Goal: Task Accomplishment & Management: Use online tool/utility

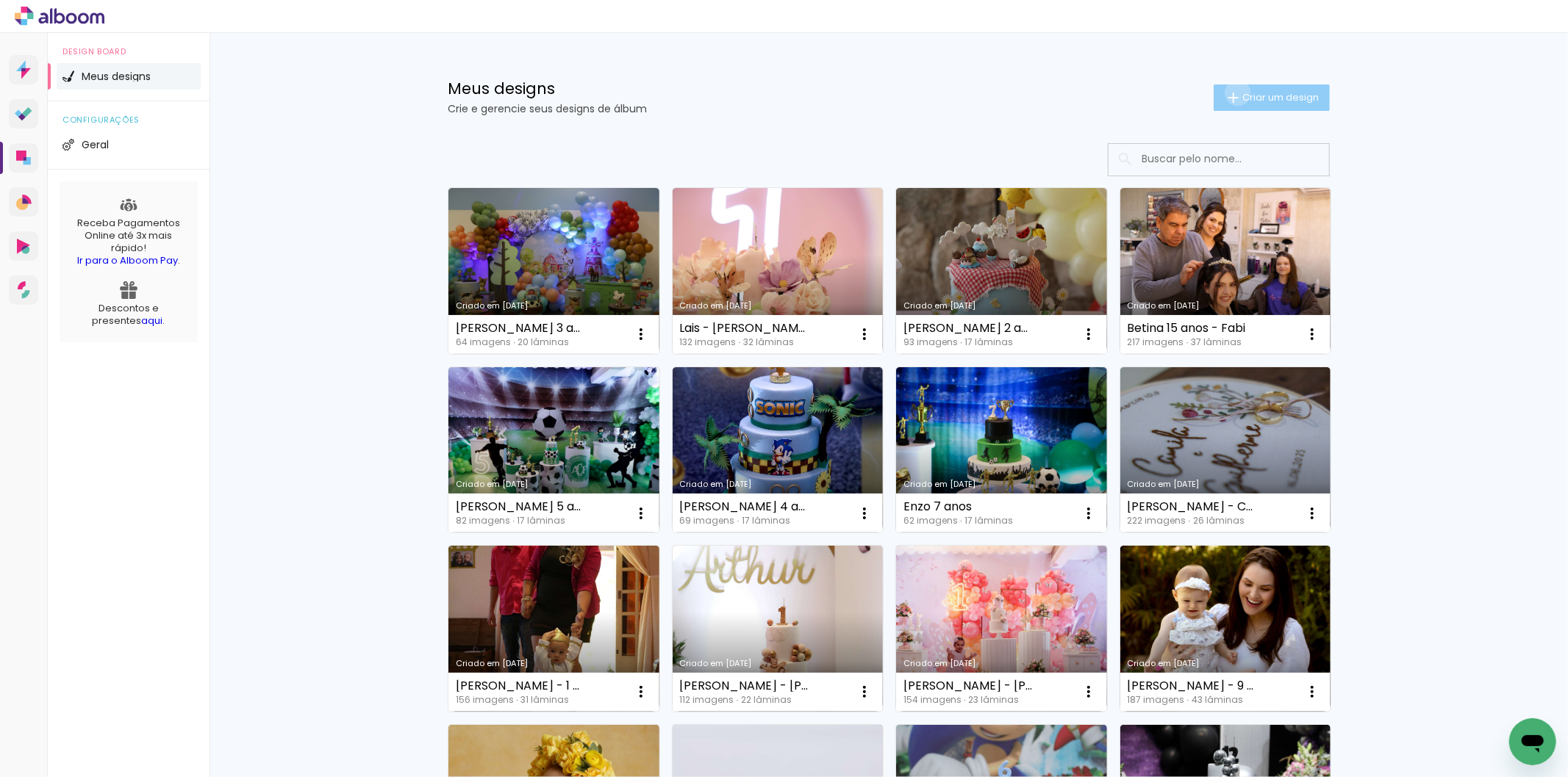
click at [1229, 93] on iron-icon at bounding box center [1233, 97] width 17 height 17
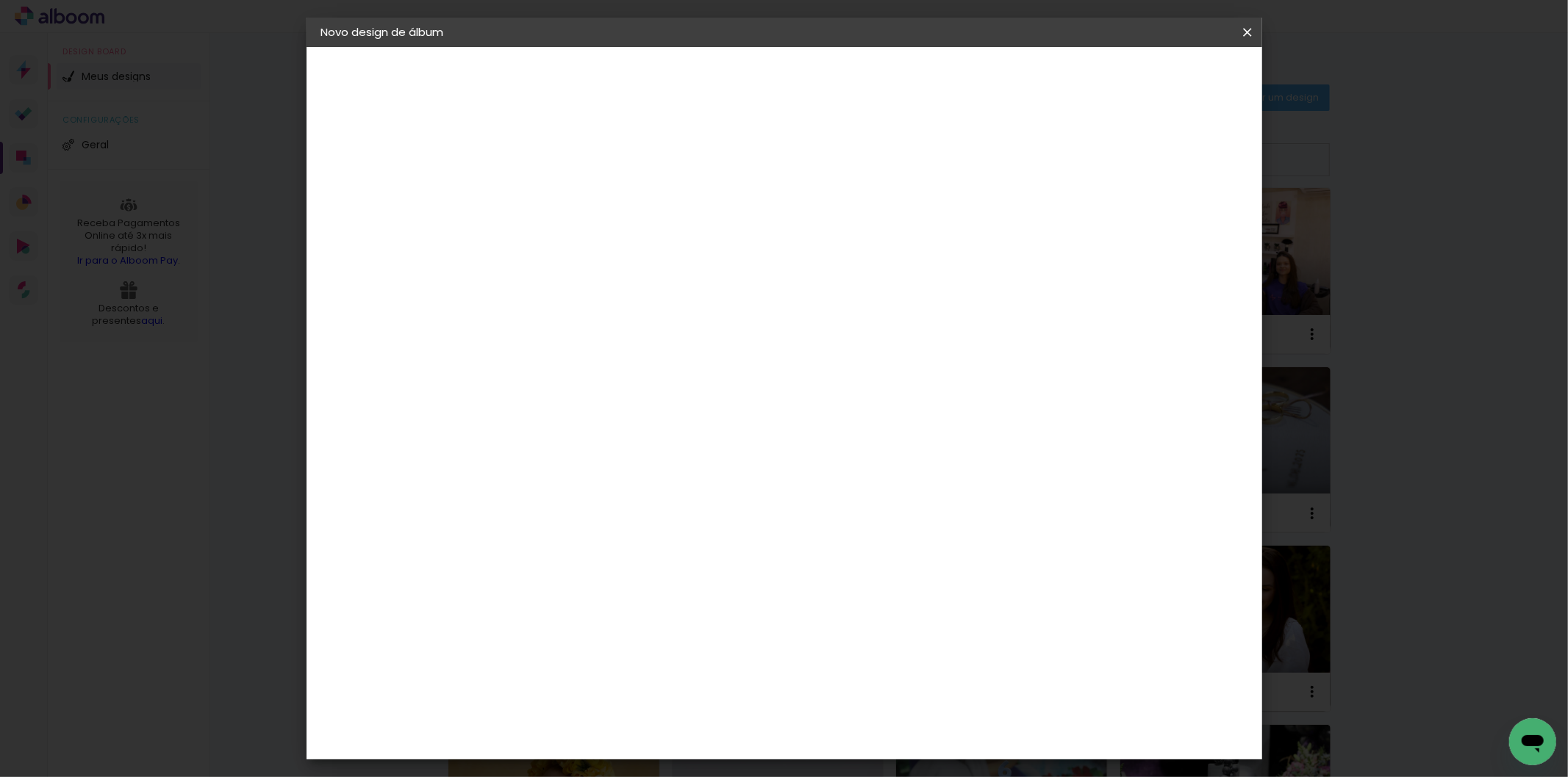
click at [562, 201] on input at bounding box center [562, 198] width 0 height 23
type input "[PERSON_NAME] e Cecília 3 anos"
type paper-input "[PERSON_NAME] e Cecília 3 anos"
click at [0, 0] on slot "Avançar" at bounding box center [0, 0] width 0 height 0
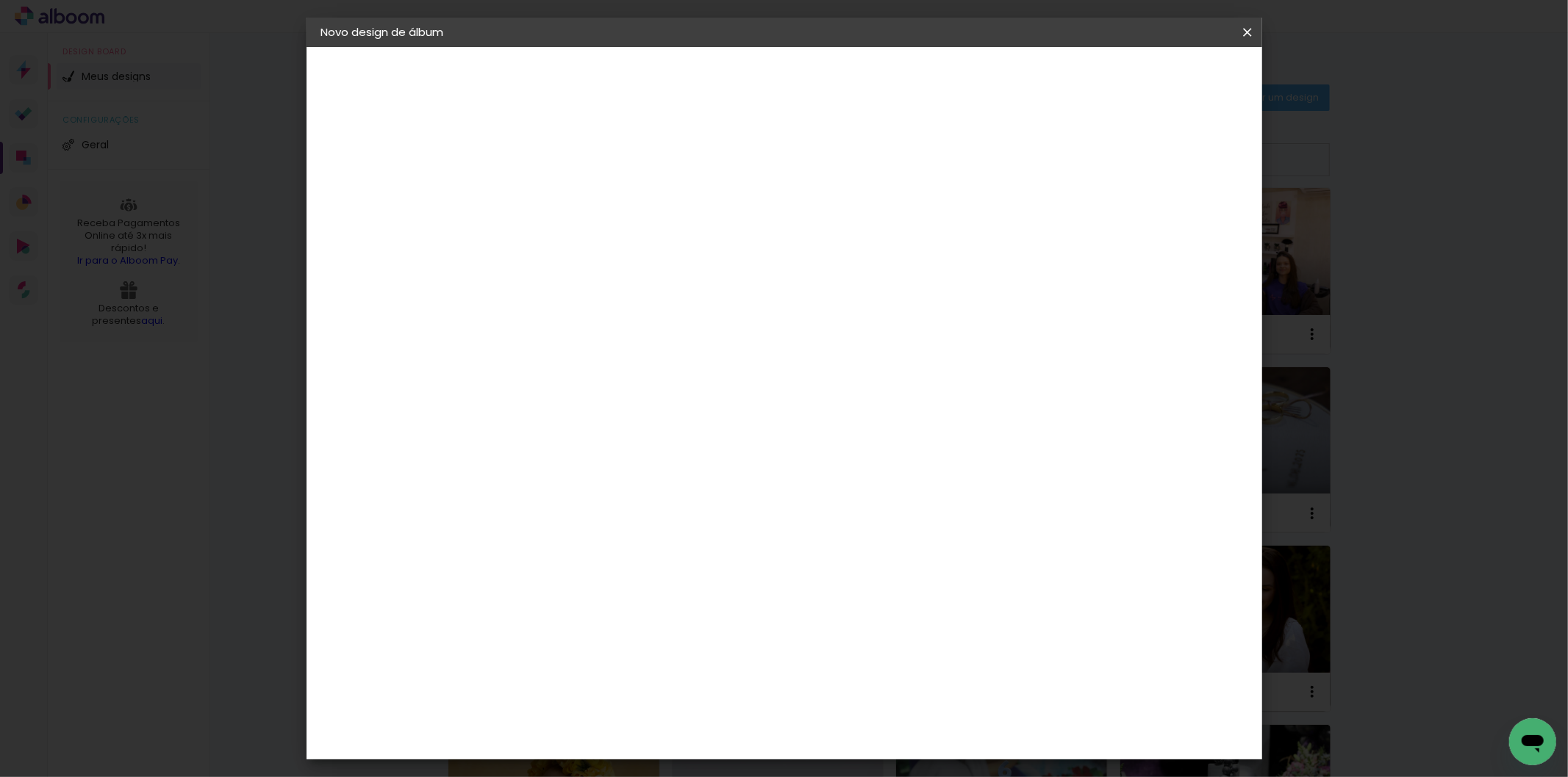
scroll to position [238, 0]
click at [715, 523] on span "25 × 25 cm" at bounding box center [687, 542] width 54 height 39
click at [0, 0] on slot "Avançar" at bounding box center [0, 0] width 0 height 0
click at [1071, 156] on div at bounding box center [1065, 159] width 14 height 14
type paper-checkbox "on"
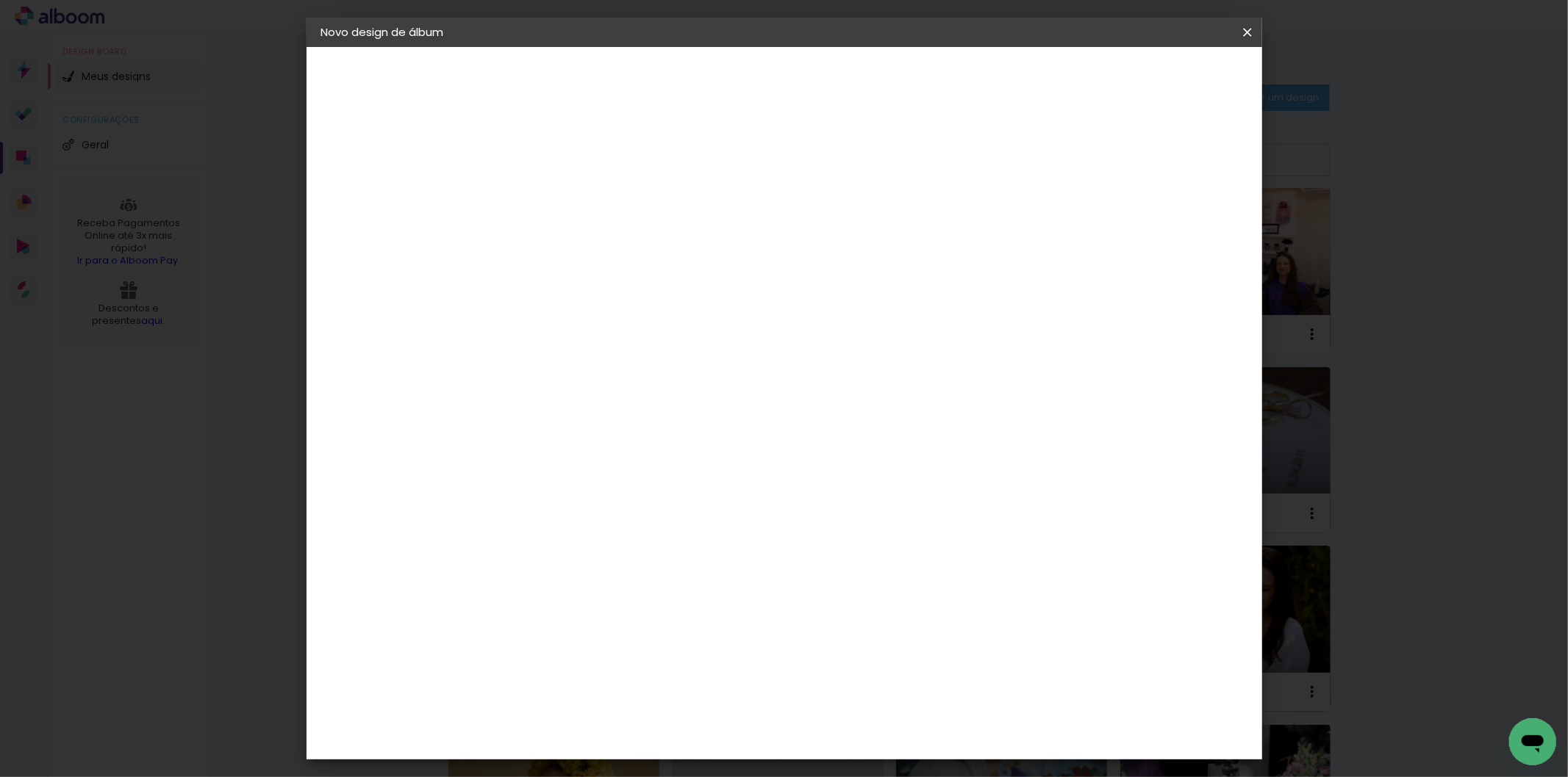
click at [1154, 77] on span "Iniciar design" at bounding box center [1120, 77] width 67 height 11
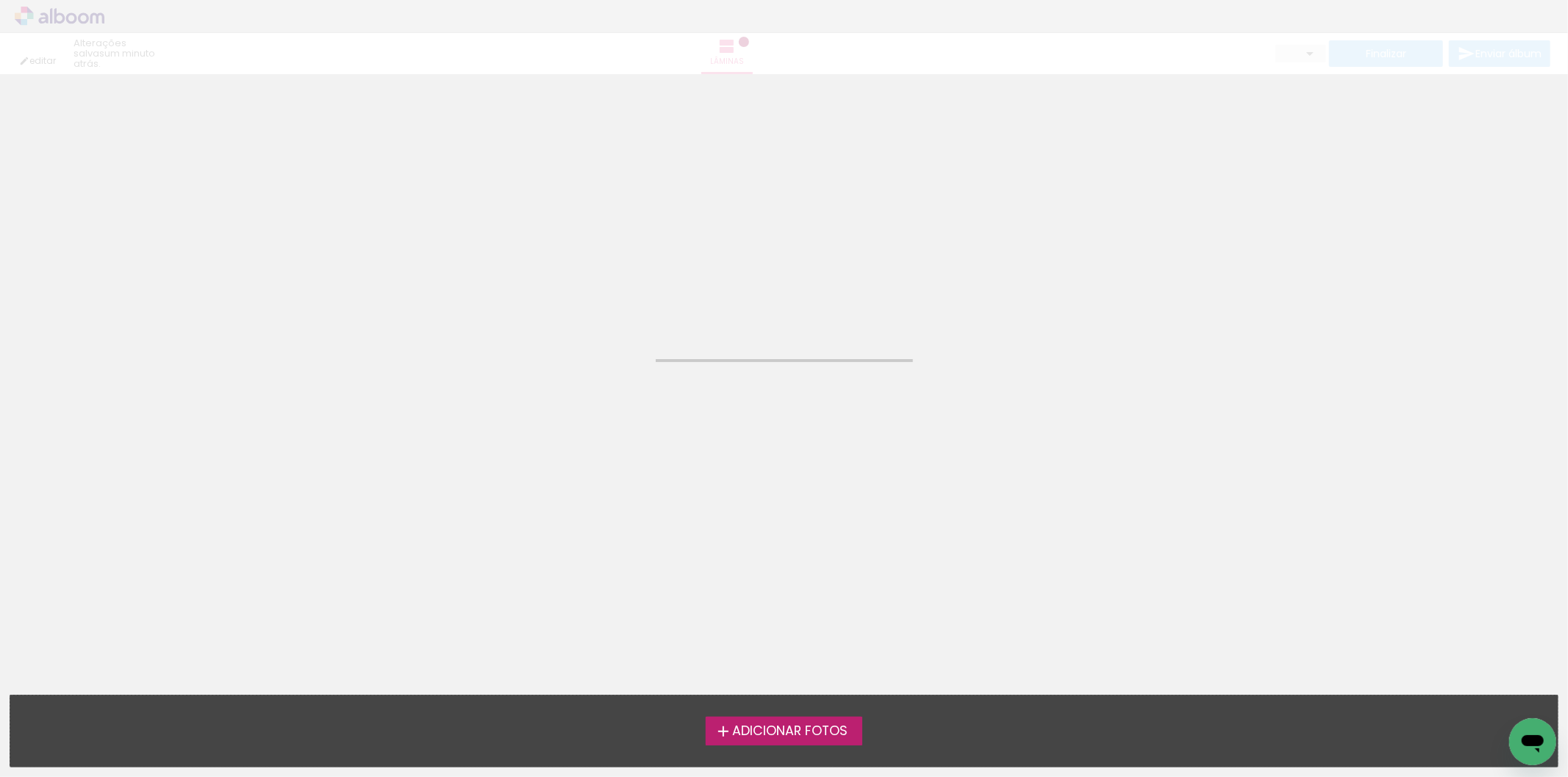
click at [785, 732] on span "Adicionar Fotos" at bounding box center [790, 732] width 116 height 14
click at [0, 0] on input "file" at bounding box center [0, 0] width 0 height 0
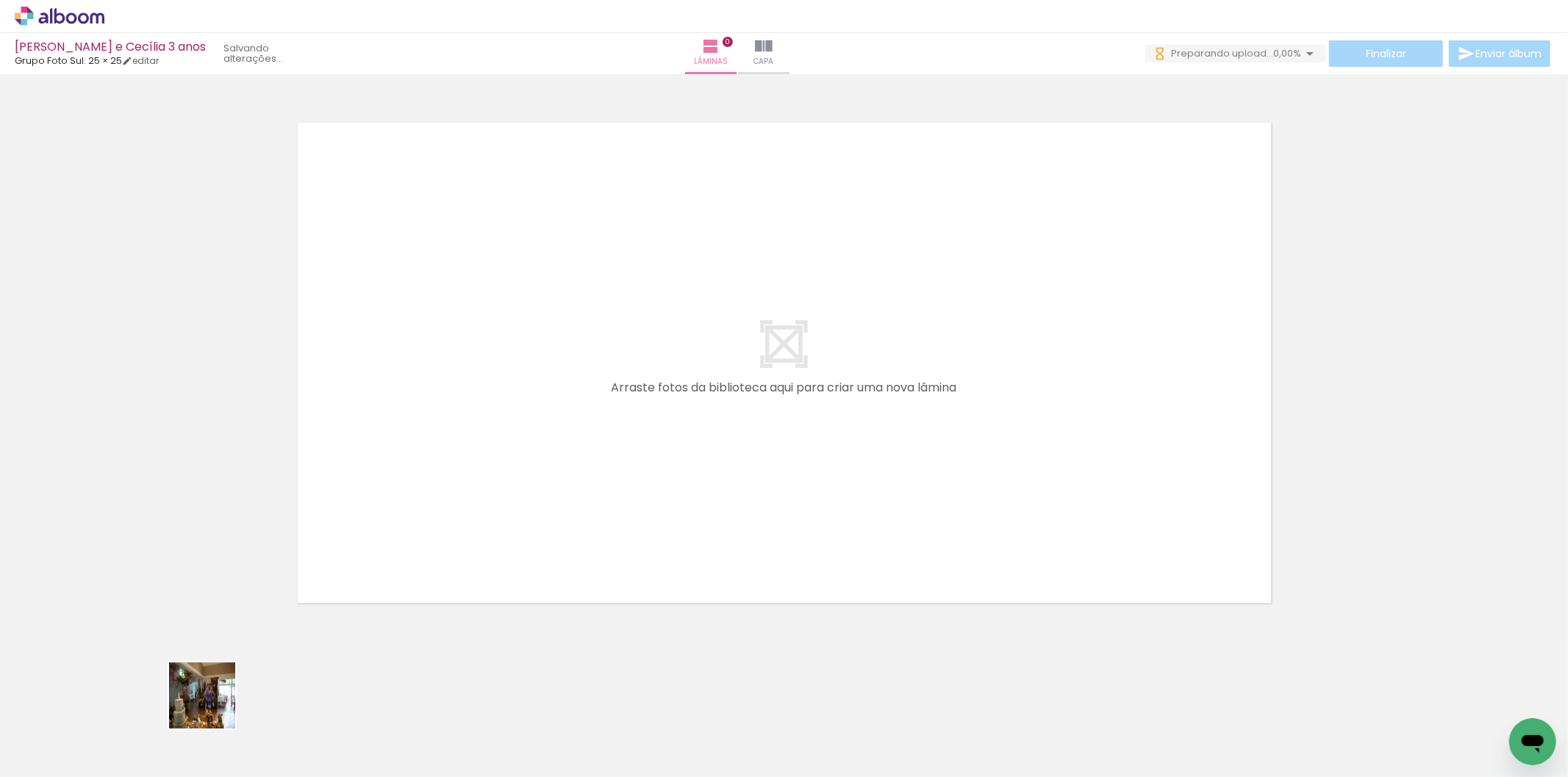
drag, startPoint x: 213, startPoint y: 707, endPoint x: 337, endPoint y: 700, distance: 124.2
click at [574, 396] on quentale-workspace at bounding box center [784, 388] width 1568 height 777
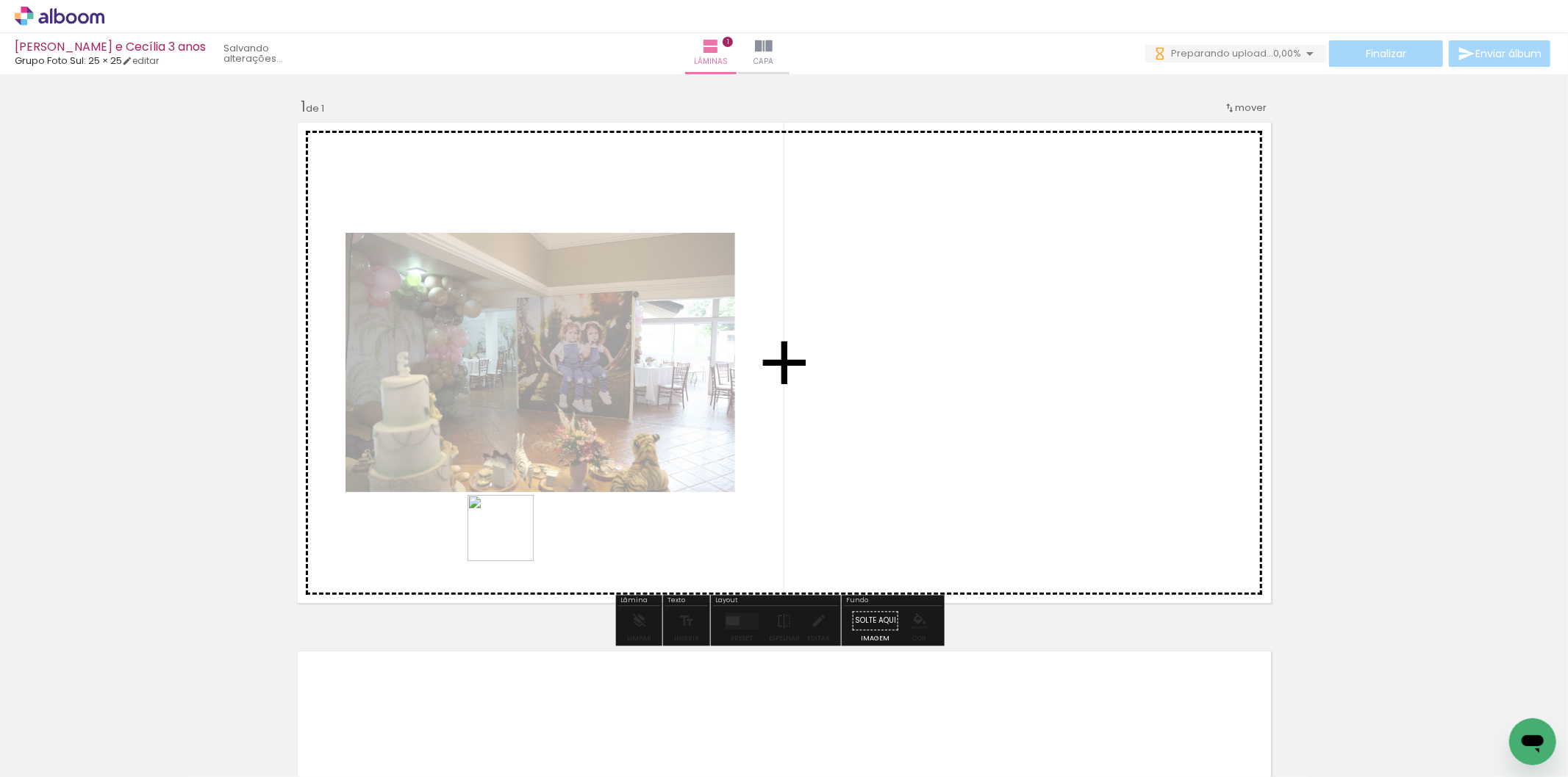
drag, startPoint x: 253, startPoint y: 740, endPoint x: 622, endPoint y: 465, distance: 460.2
click at [620, 466] on quentale-workspace at bounding box center [784, 388] width 1568 height 777
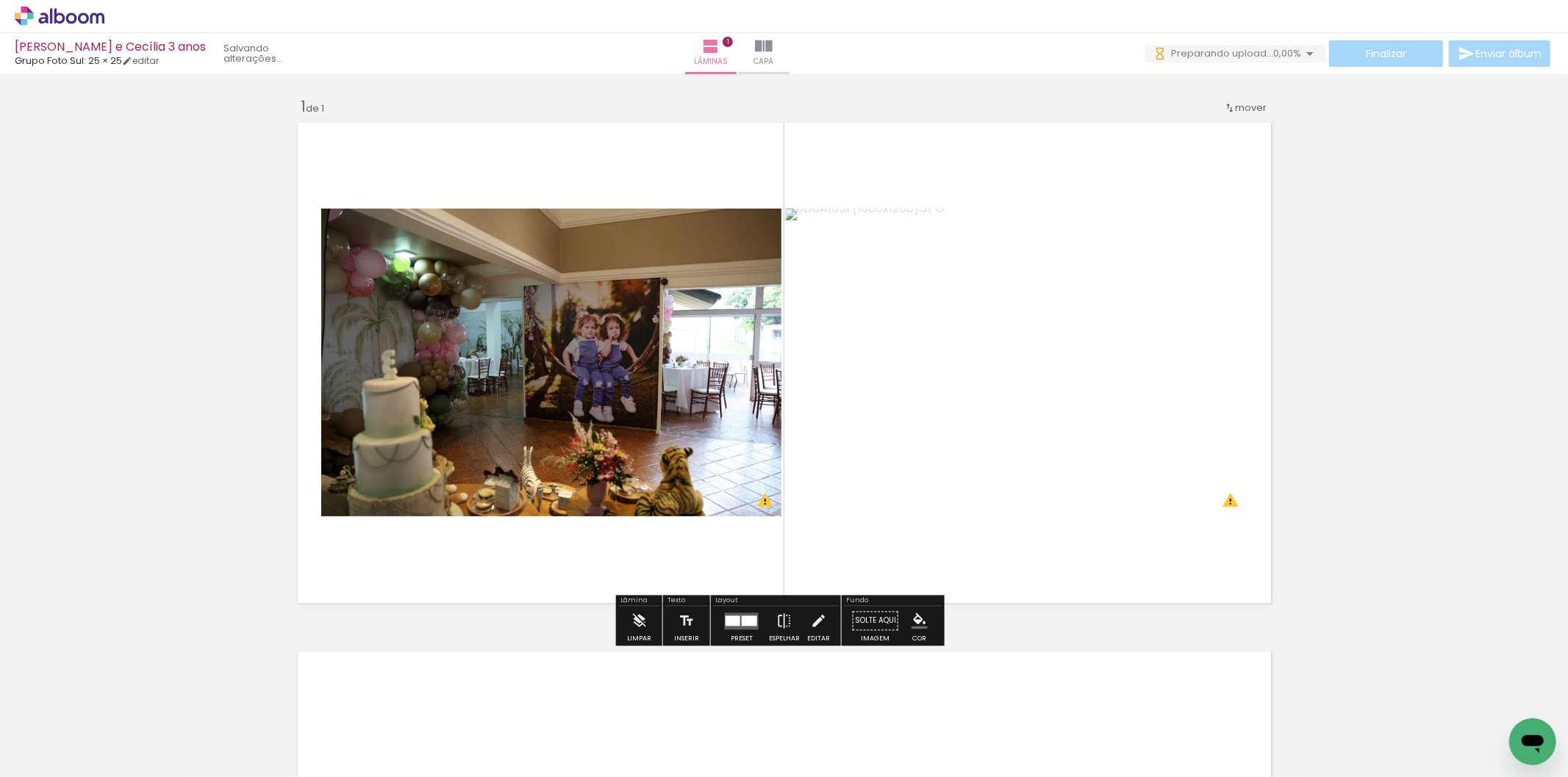
click at [63, 761] on span "Adicionar Fotos" at bounding box center [52, 758] width 44 height 16
click at [0, 0] on input "file" at bounding box center [0, 0] width 0 height 0
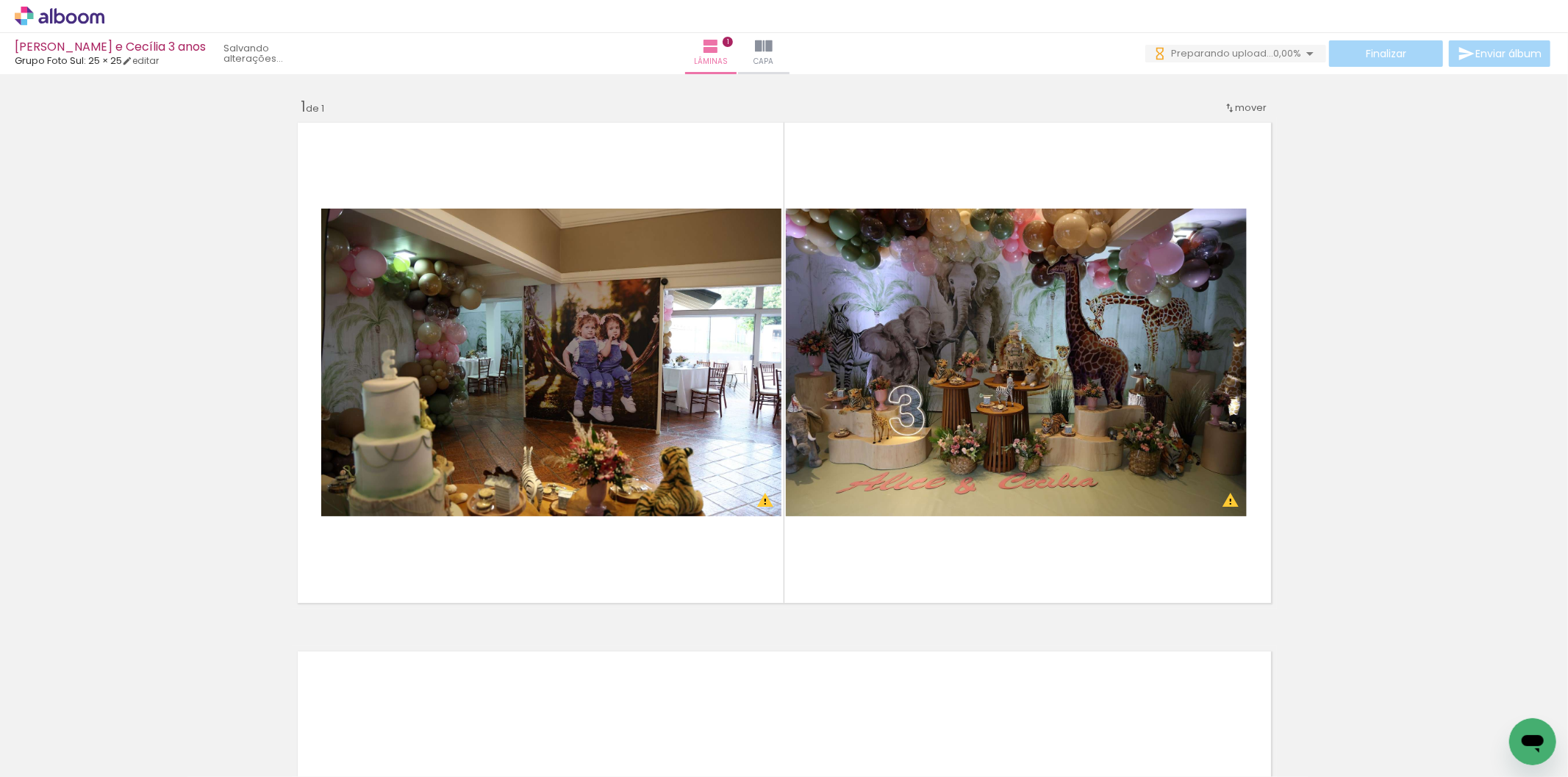
scroll to position [0, 11894]
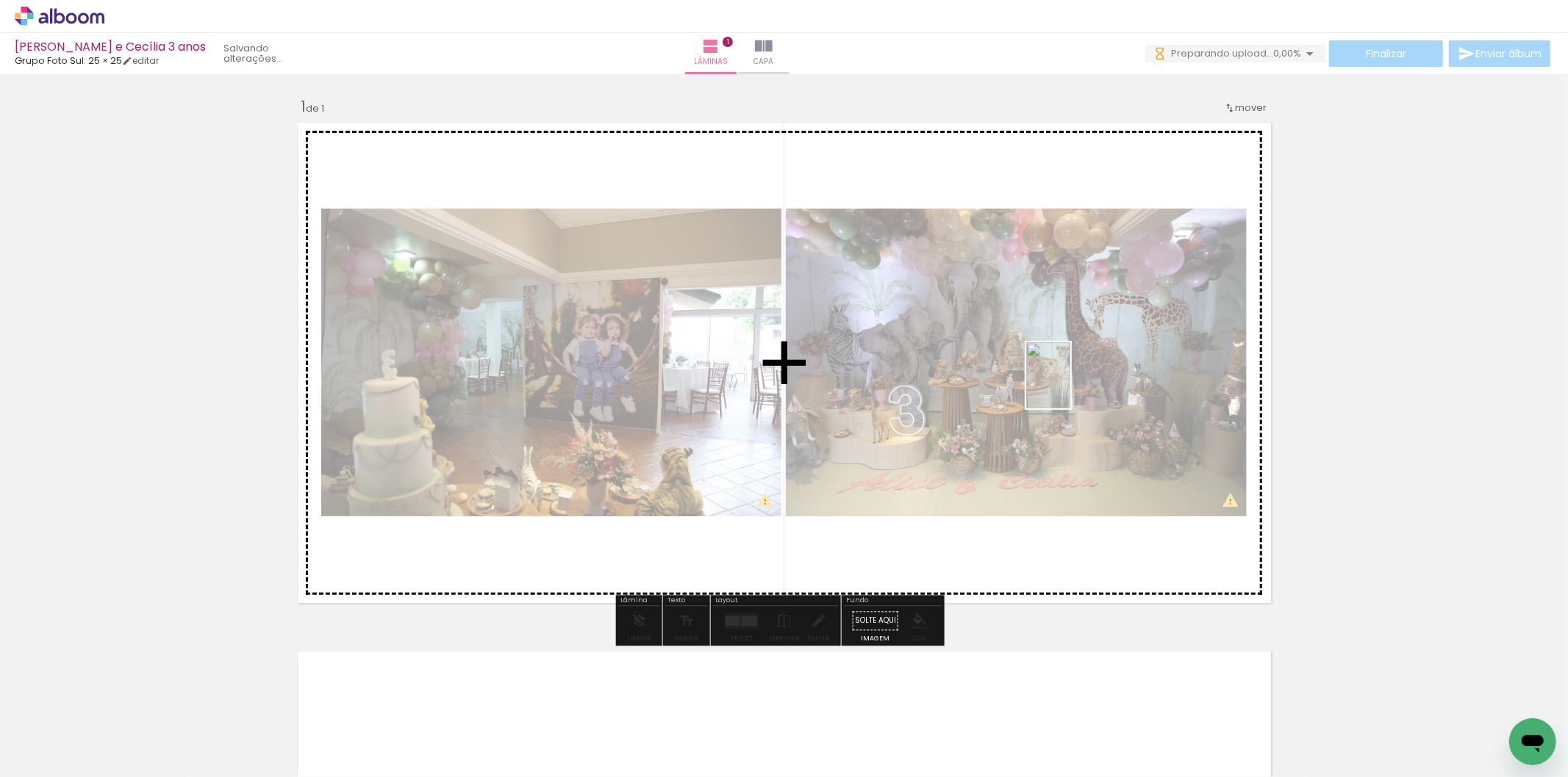
drag, startPoint x: 1516, startPoint y: 712, endPoint x: 1051, endPoint y: 365, distance: 580.2
click at [1051, 365] on quentale-workspace at bounding box center [784, 388] width 1568 height 777
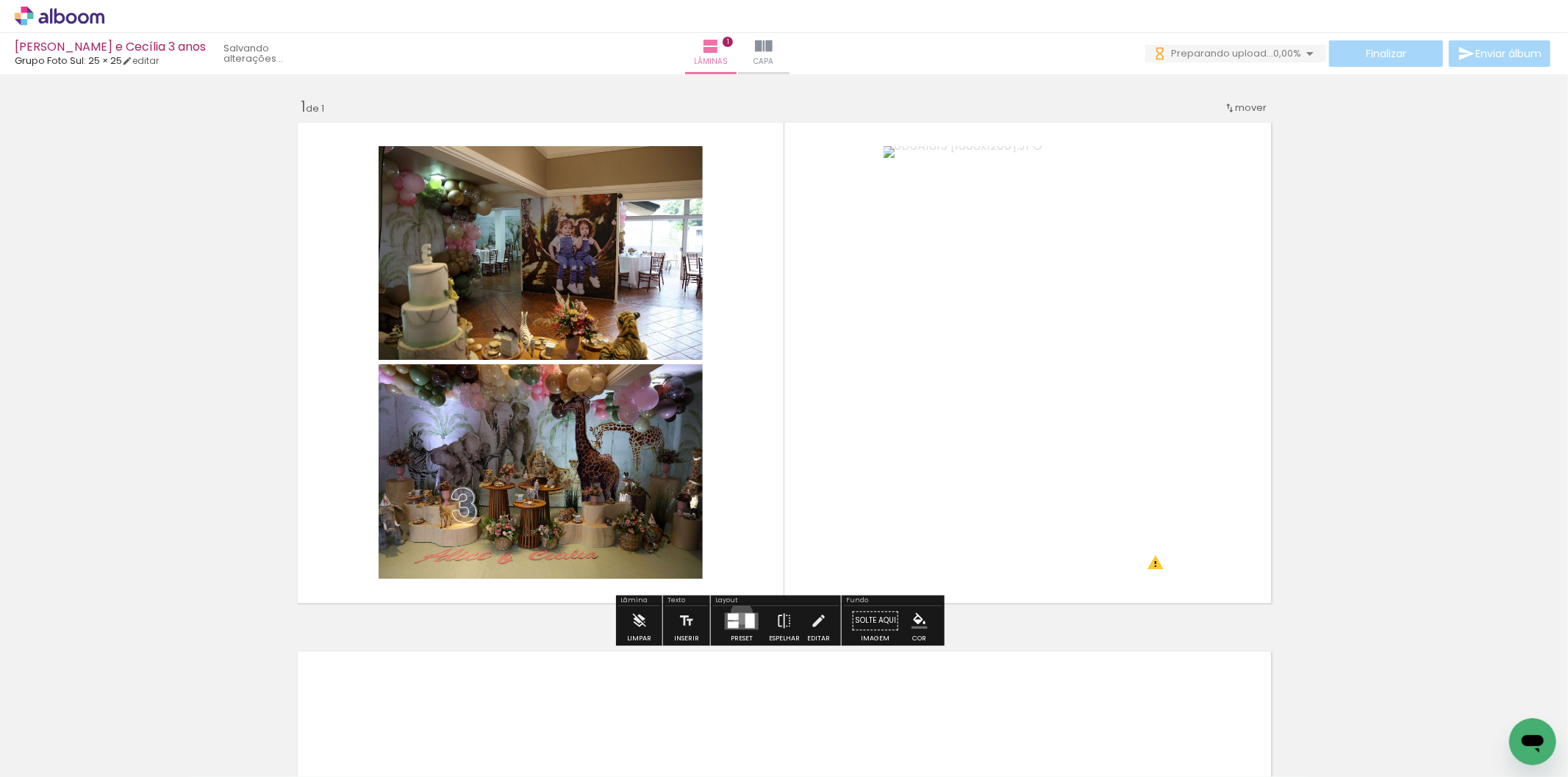
click at [738, 614] on quentale-layouter at bounding box center [742, 622] width 34 height 17
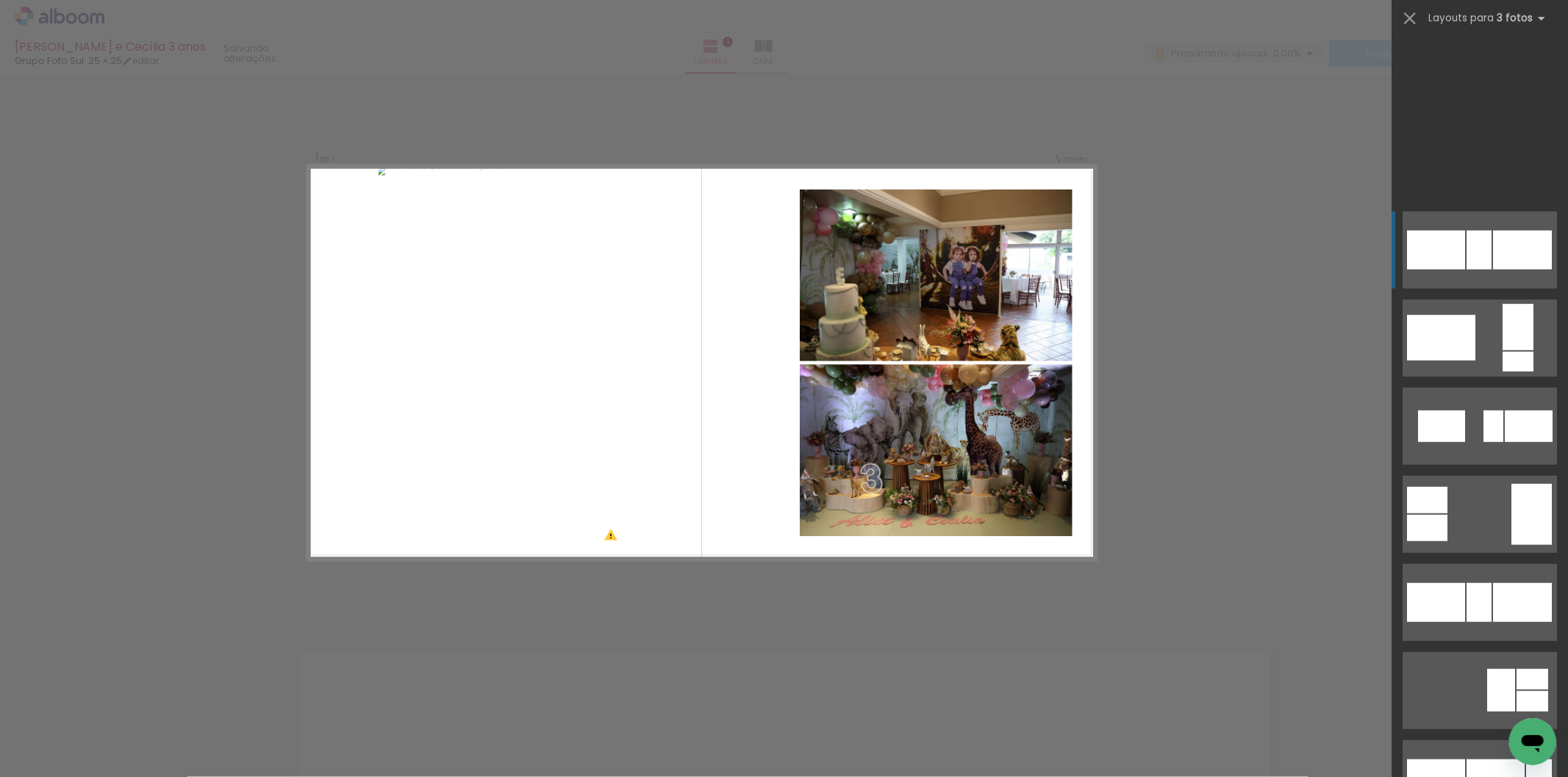
scroll to position [1633, 0]
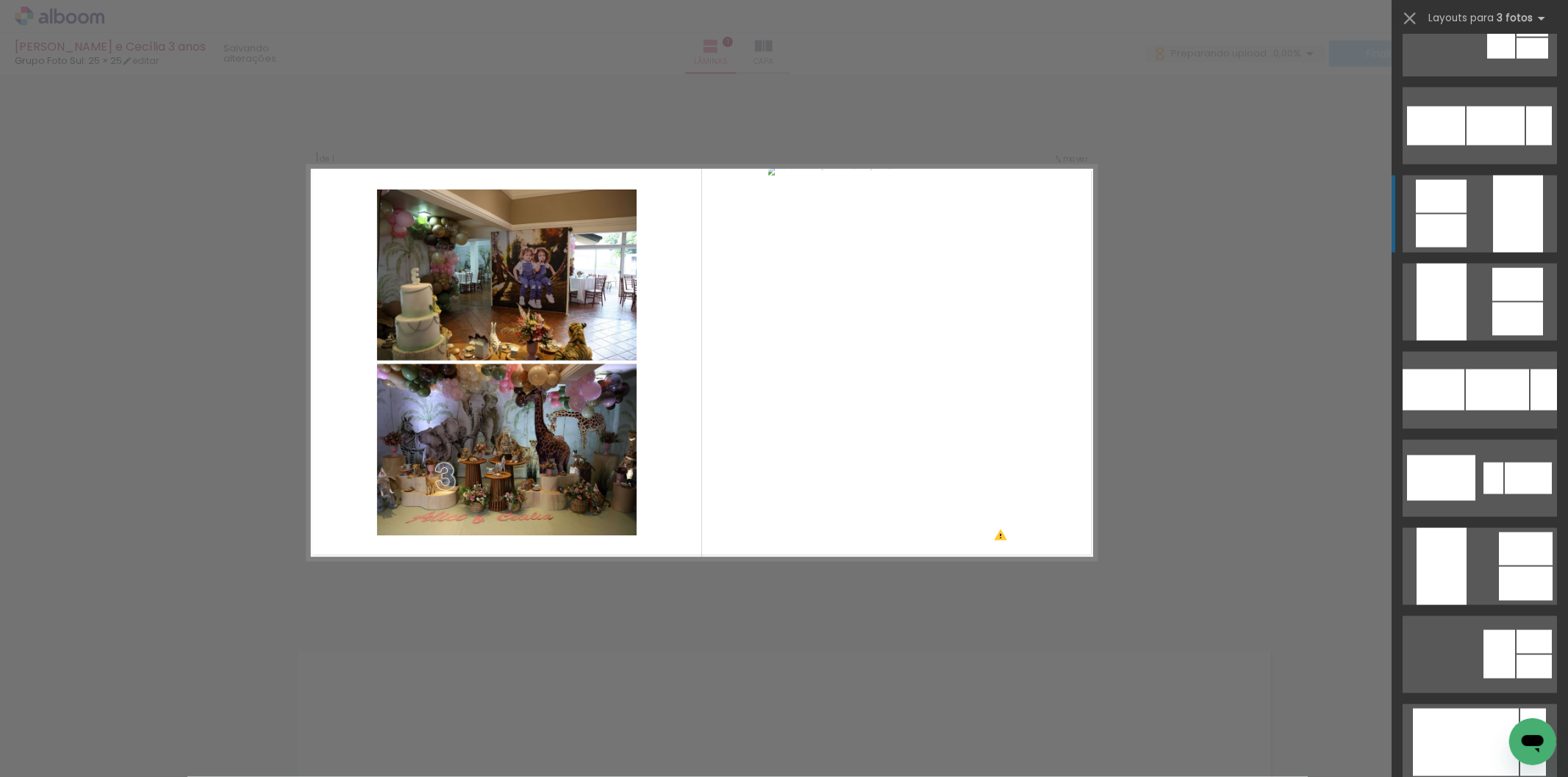
click at [1507, 208] on div at bounding box center [1518, 214] width 50 height 77
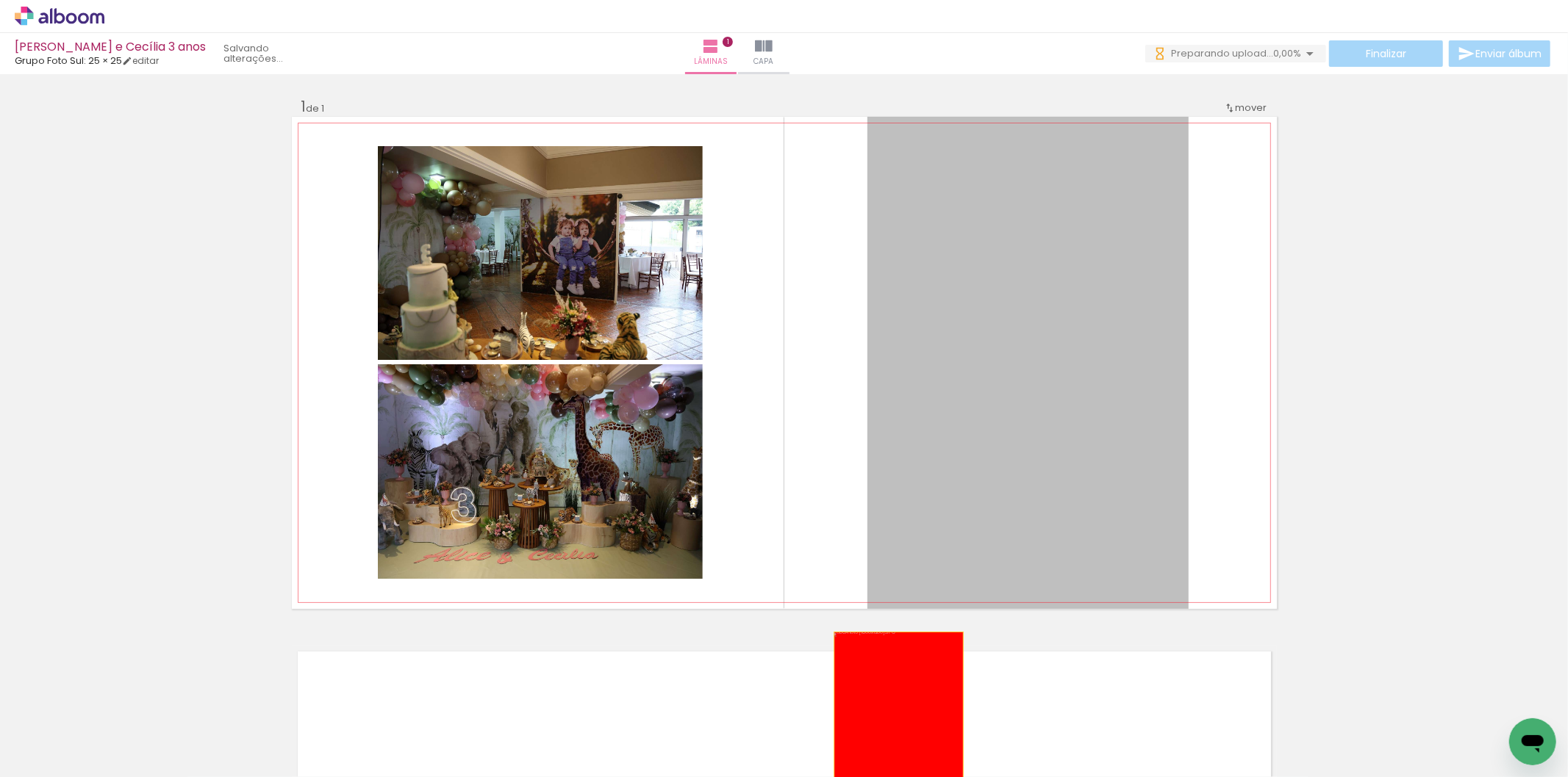
drag, startPoint x: 1061, startPoint y: 390, endPoint x: 885, endPoint y: 743, distance: 394.4
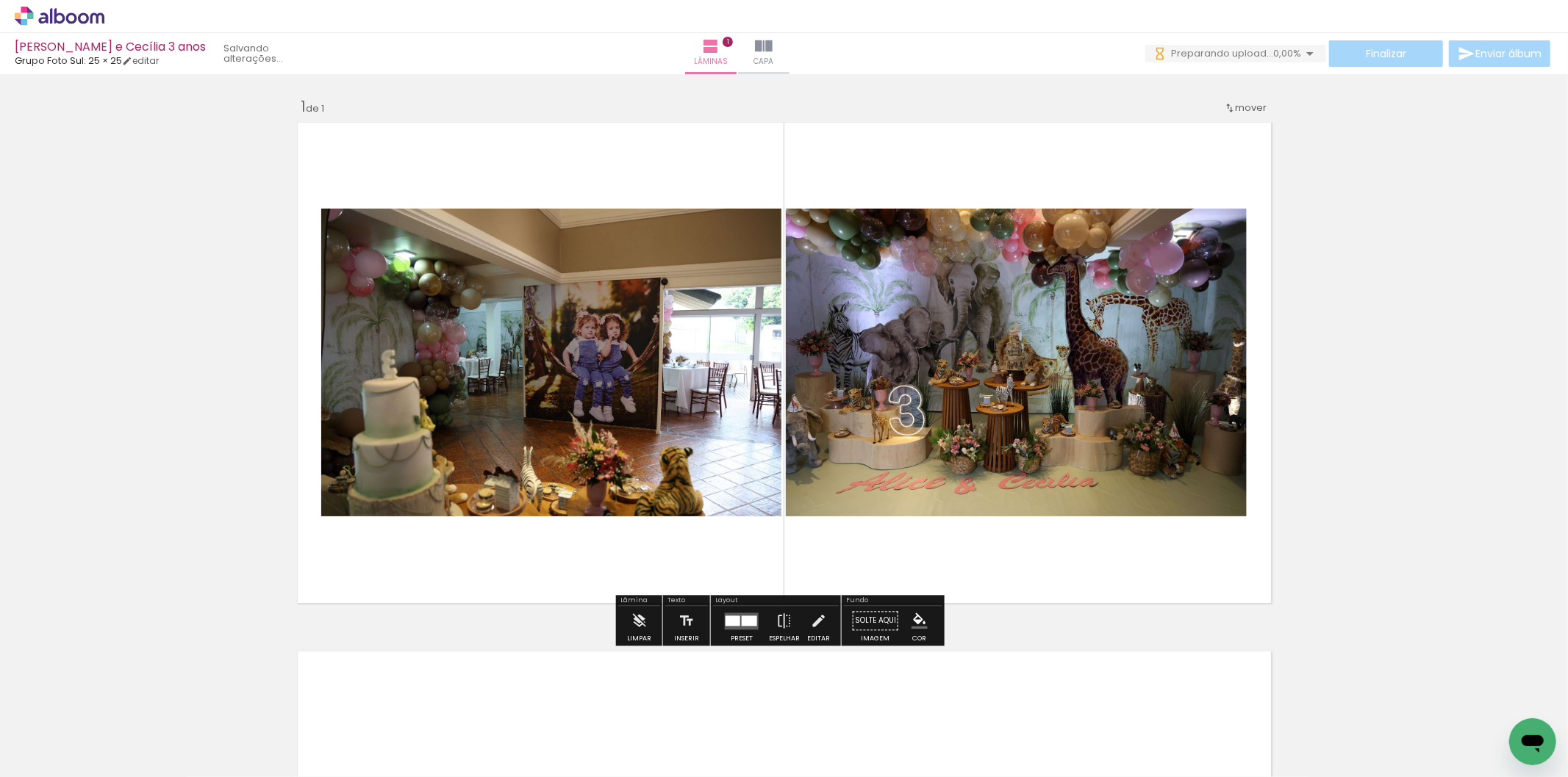
click at [741, 613] on quentale-layouter at bounding box center [742, 622] width 34 height 17
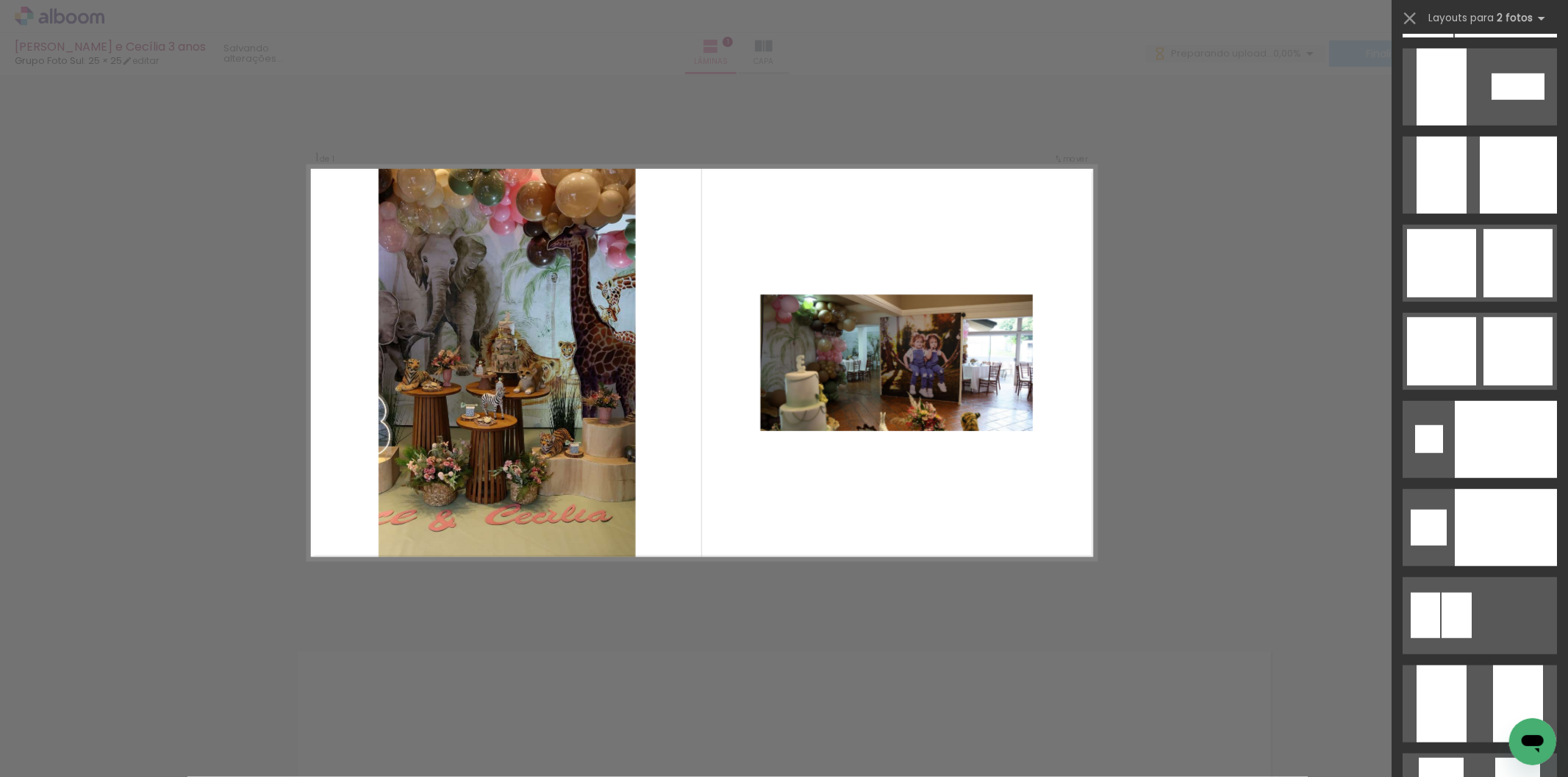
scroll to position [4245, 0]
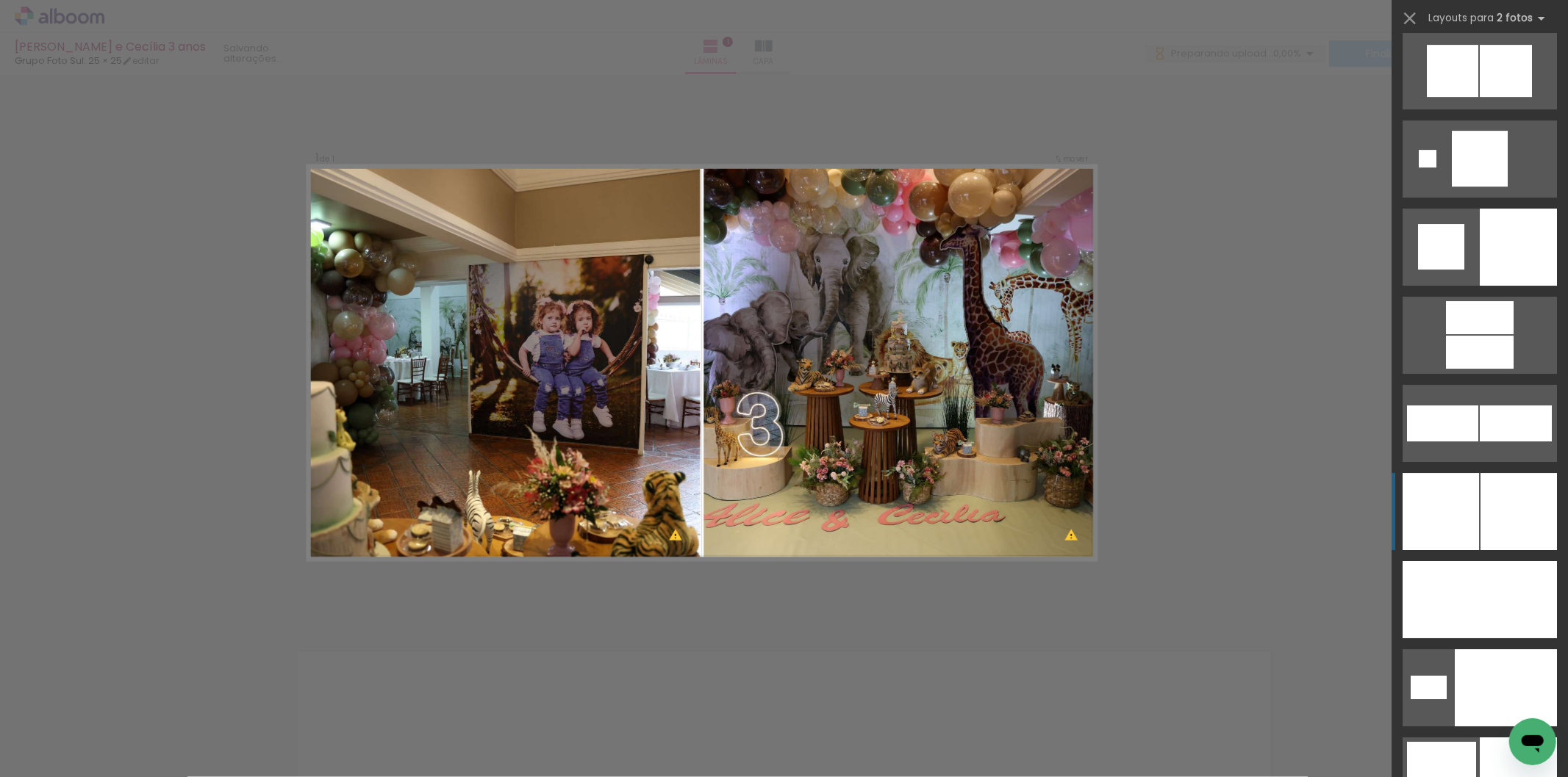
click at [1512, 520] on div at bounding box center [1518, 512] width 76 height 77
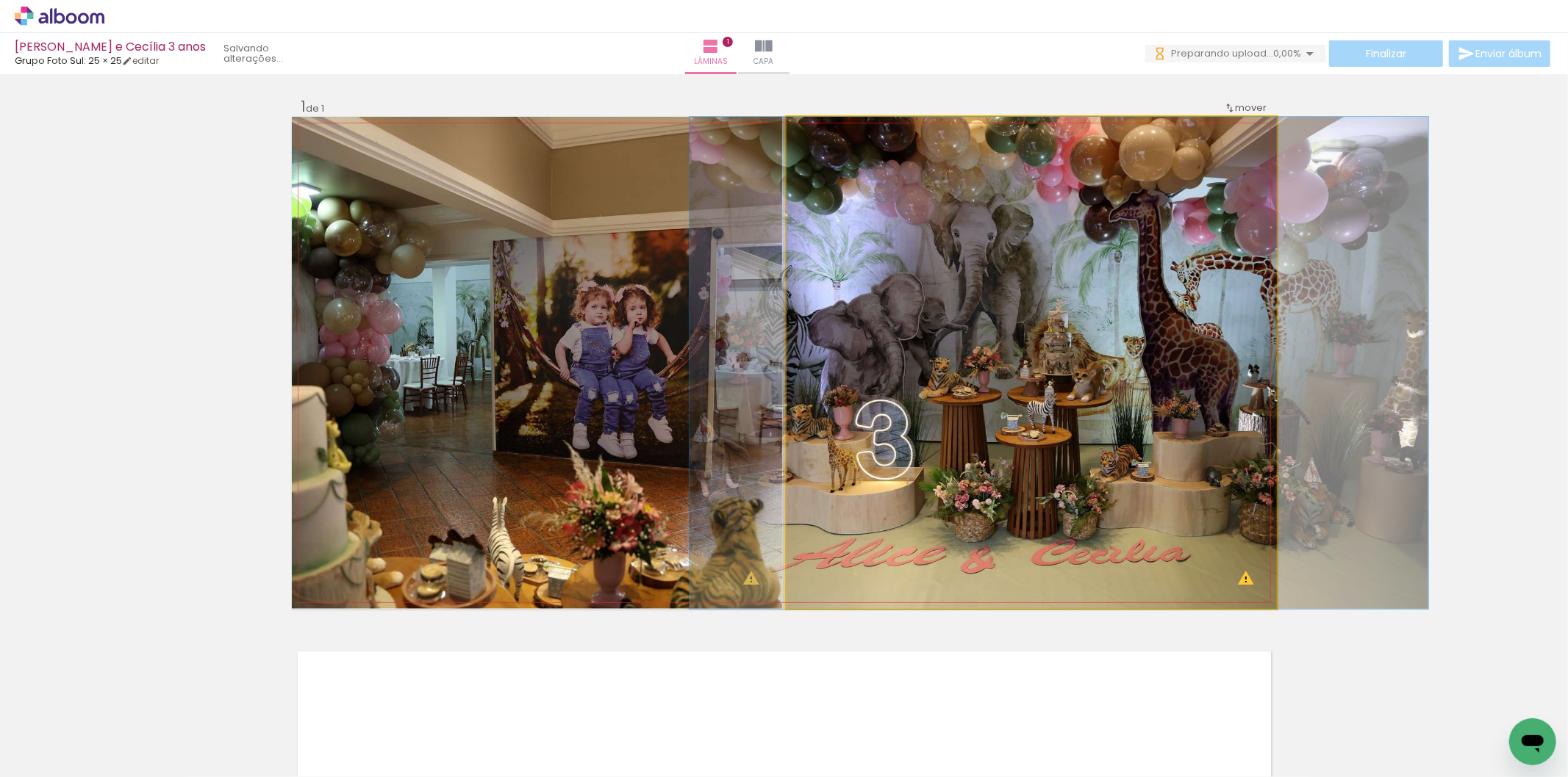
drag, startPoint x: 1090, startPoint y: 460, endPoint x: 1117, endPoint y: 457, distance: 27.2
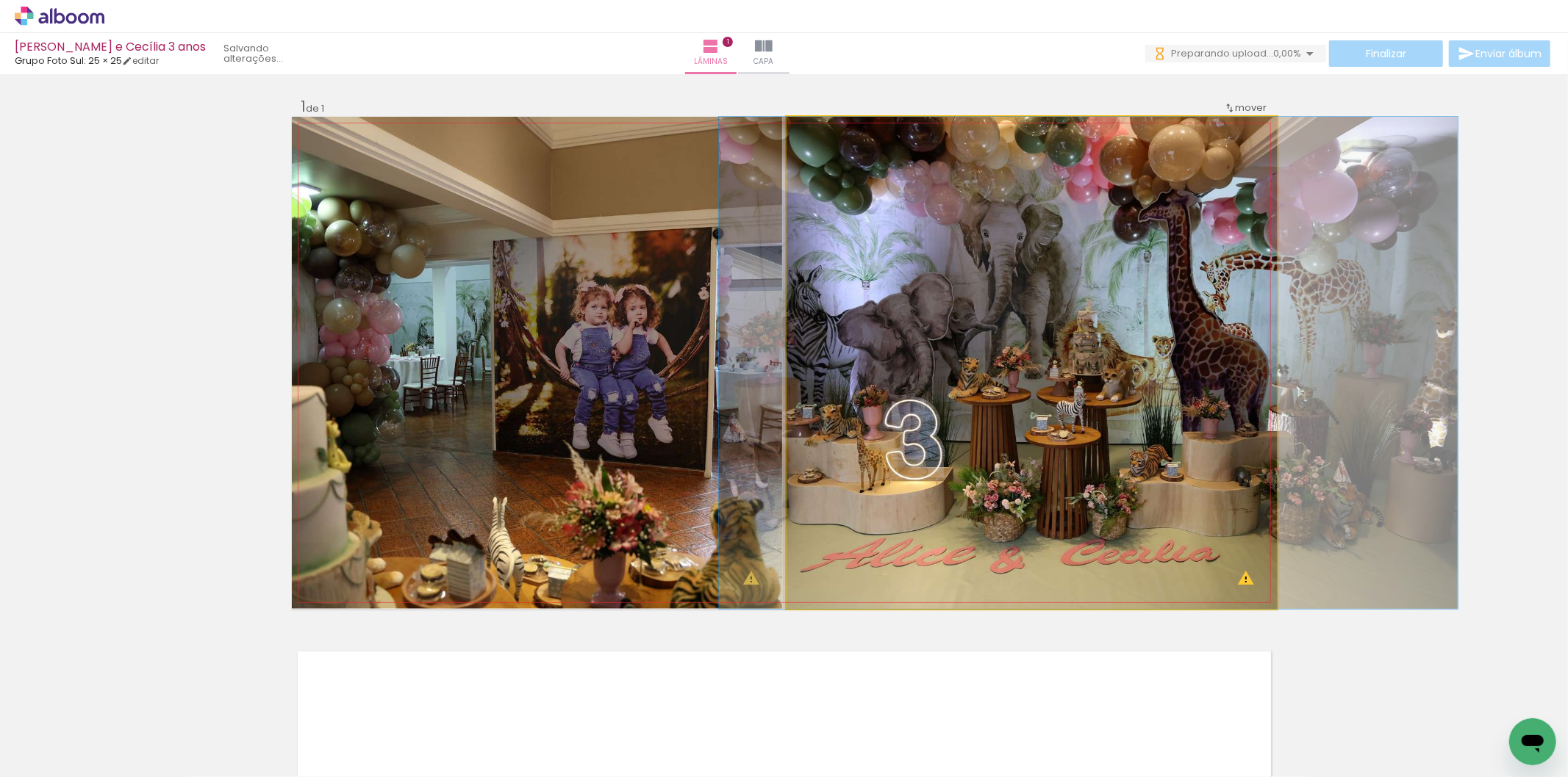
drag, startPoint x: 1120, startPoint y: 445, endPoint x: 1142, endPoint y: 441, distance: 22.4
click at [1134, 433] on quentale-photo at bounding box center [1032, 363] width 490 height 492
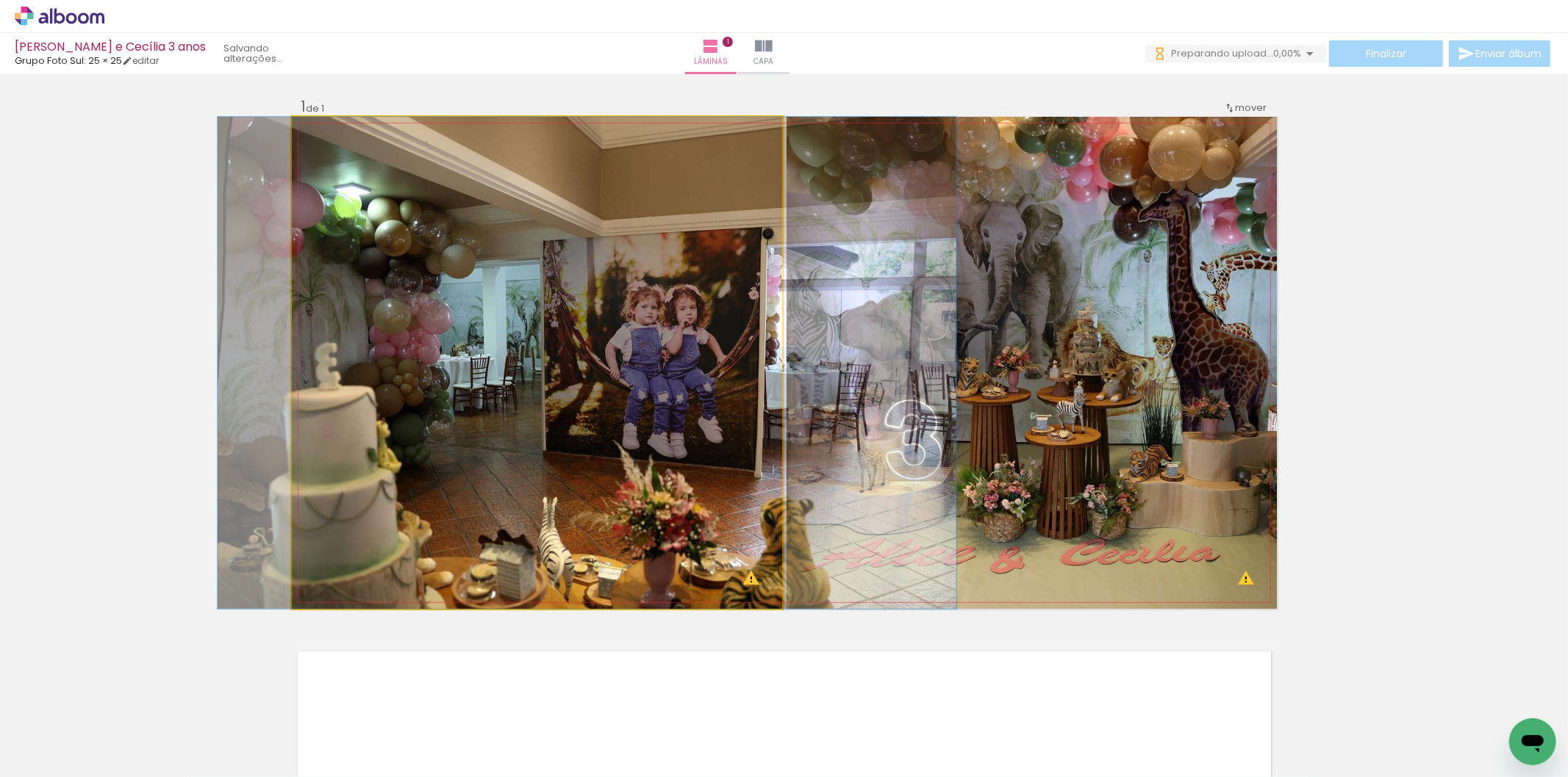
drag, startPoint x: 659, startPoint y: 409, endPoint x: 710, endPoint y: 402, distance: 51.5
click at [699, 397] on quentale-photo at bounding box center [537, 363] width 490 height 492
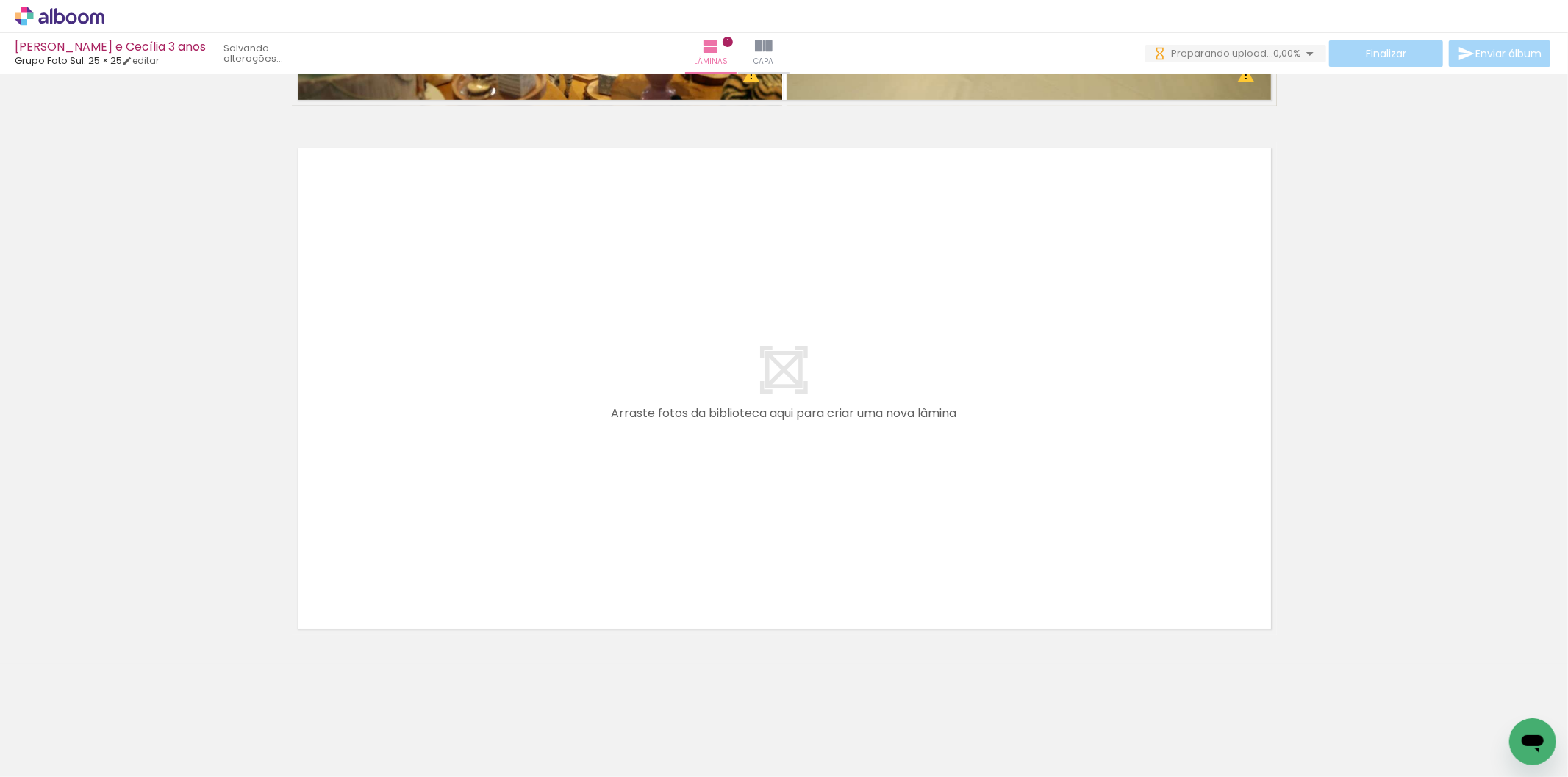
scroll to position [0, 75]
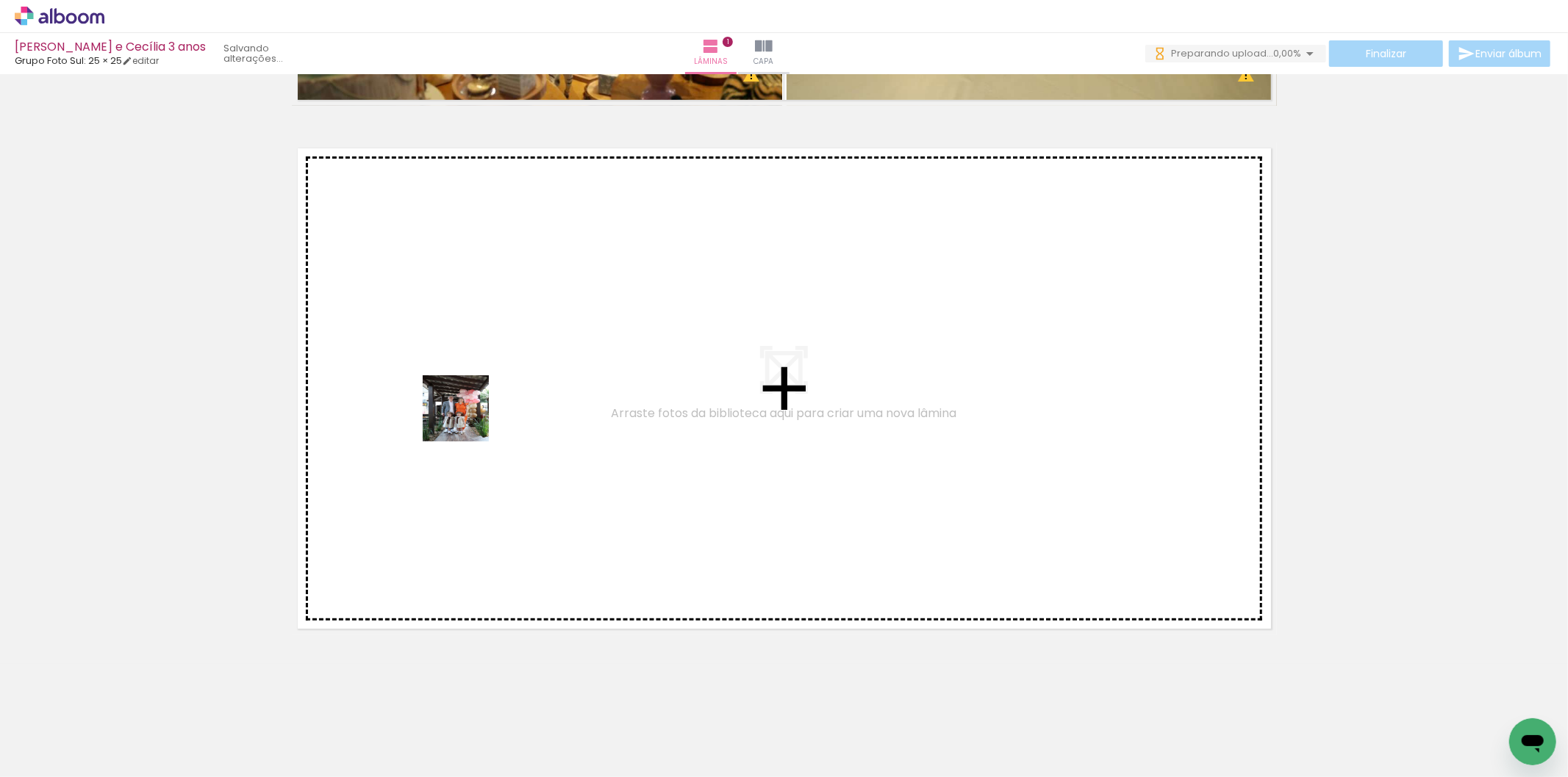
drag, startPoint x: 378, startPoint y: 546, endPoint x: 473, endPoint y: 402, distance: 172.5
click at [473, 402] on quentale-workspace at bounding box center [784, 388] width 1568 height 777
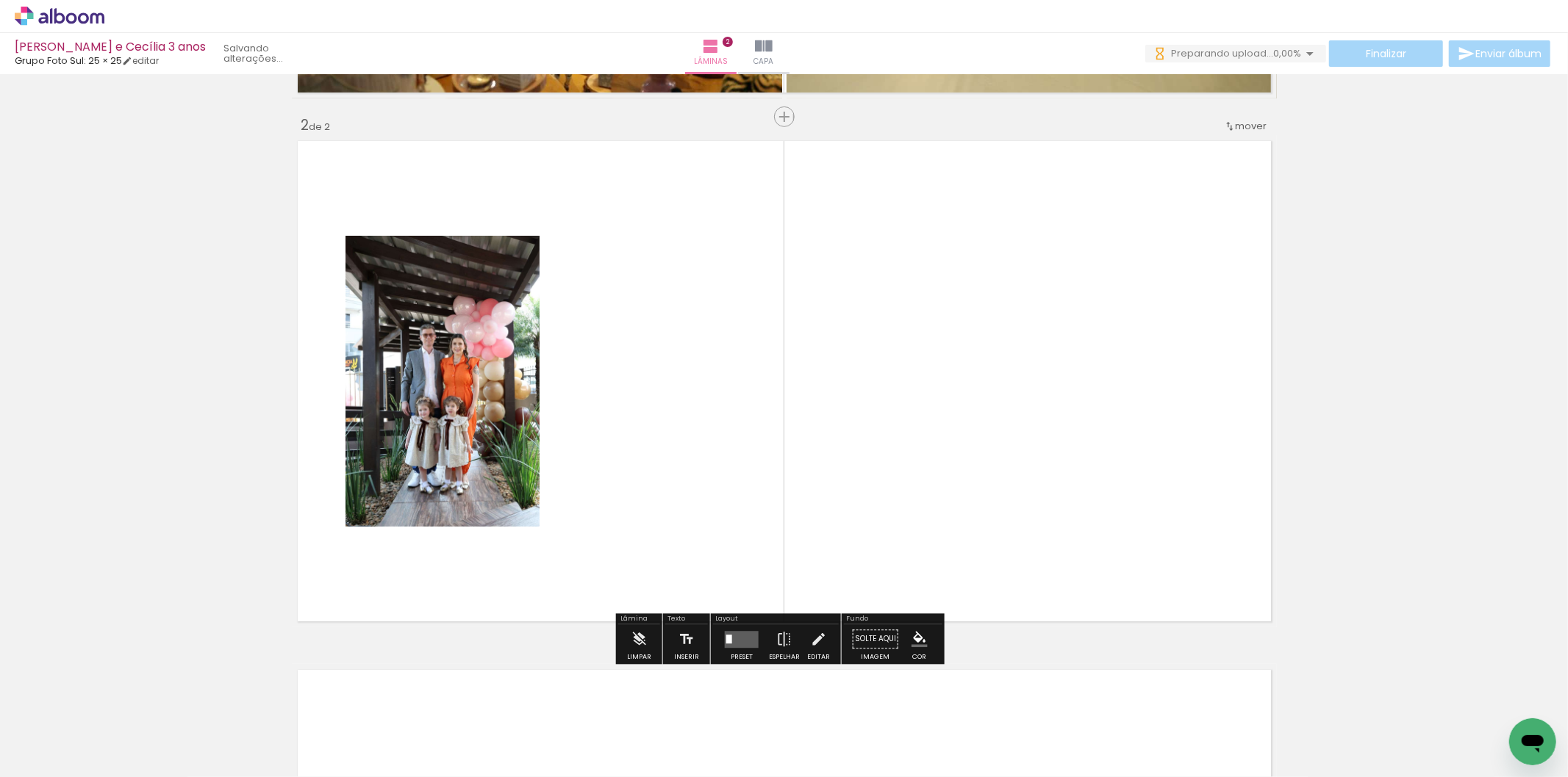
scroll to position [512, 0]
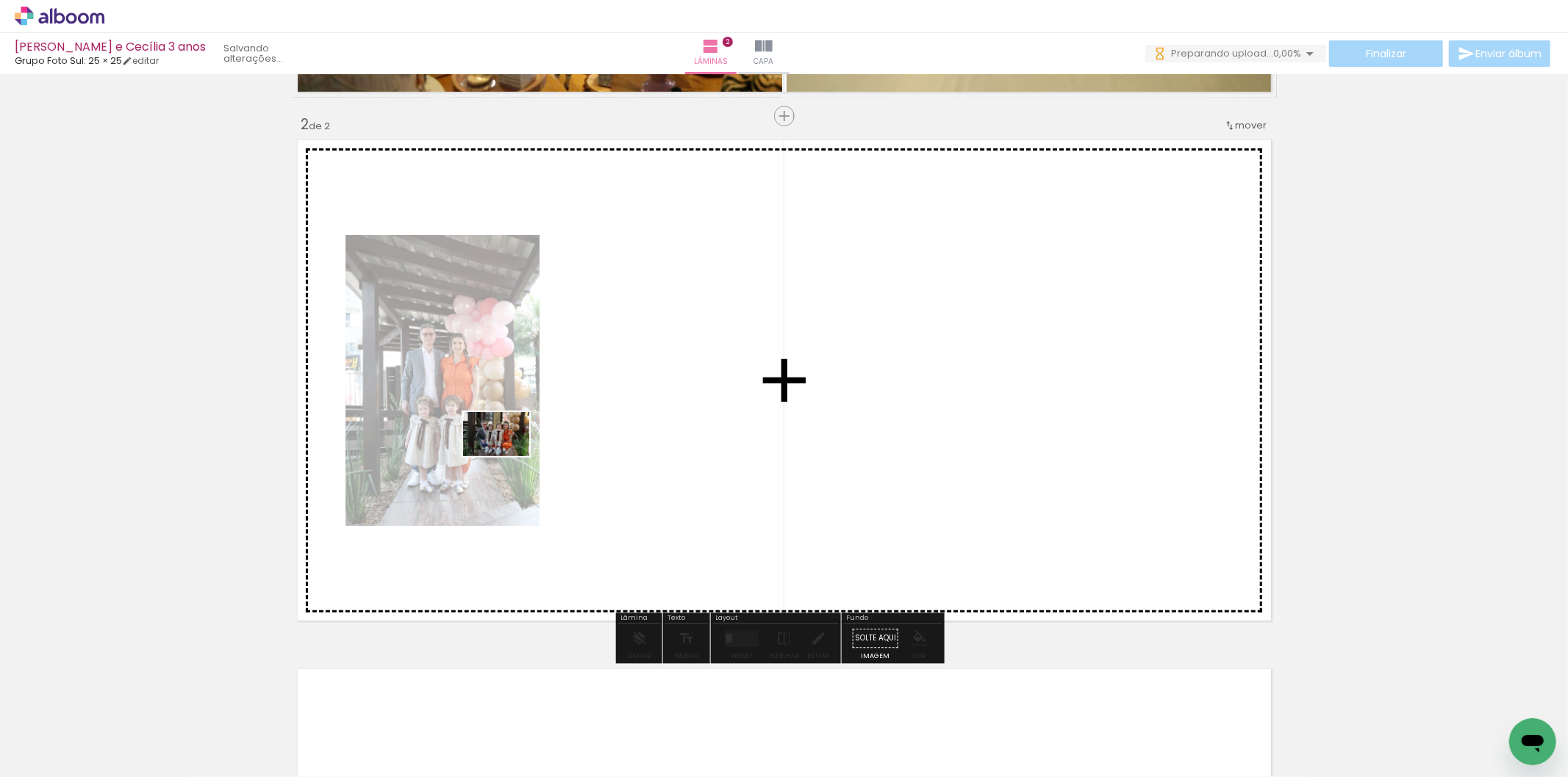
drag, startPoint x: 365, startPoint y: 680, endPoint x: 507, endPoint y: 457, distance: 264.4
click at [507, 457] on quentale-workspace at bounding box center [784, 388] width 1568 height 777
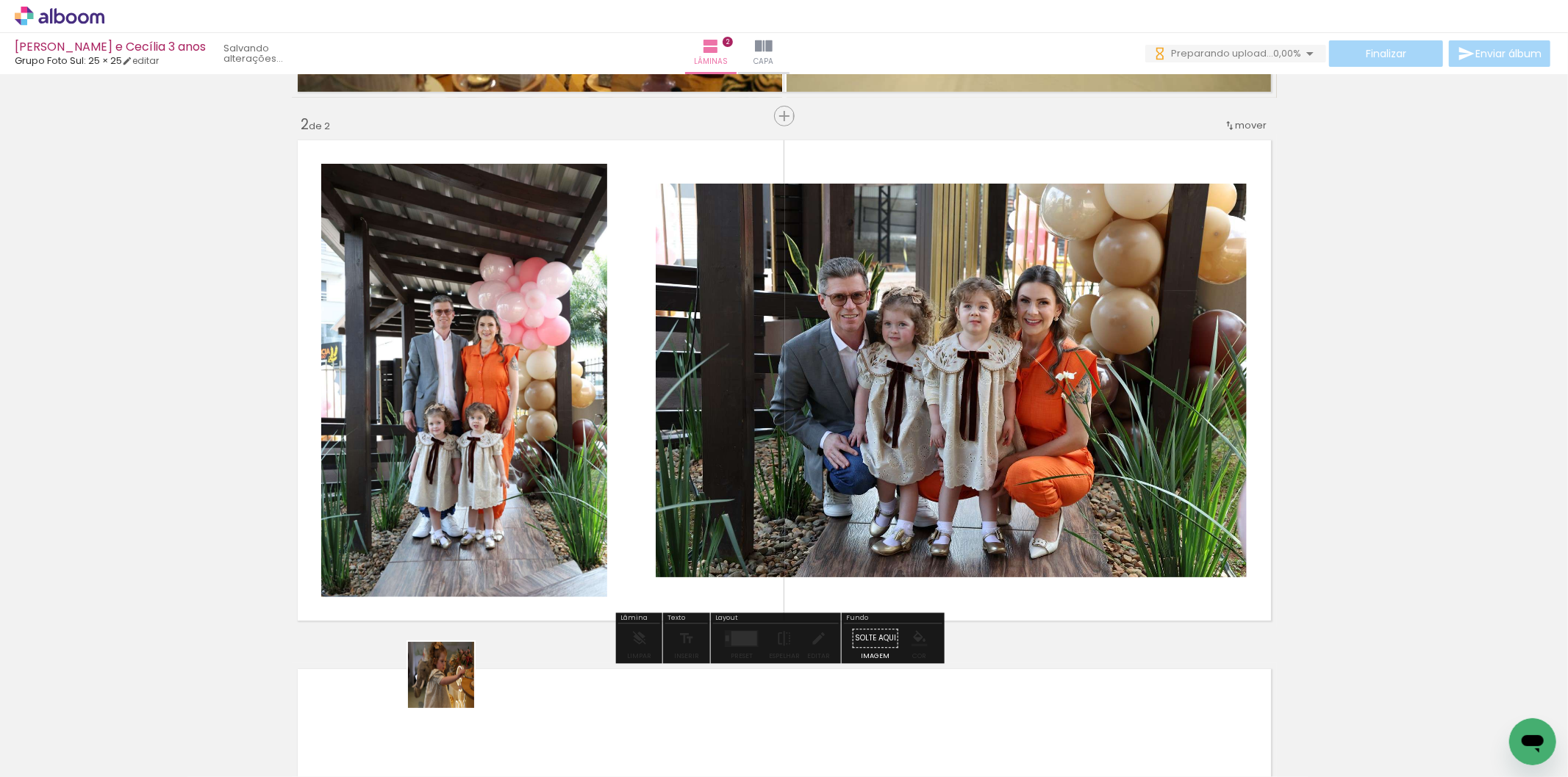
drag, startPoint x: 434, startPoint y: 728, endPoint x: 522, endPoint y: 725, distance: 88.1
click at [602, 463] on quentale-workspace at bounding box center [784, 388] width 1568 height 777
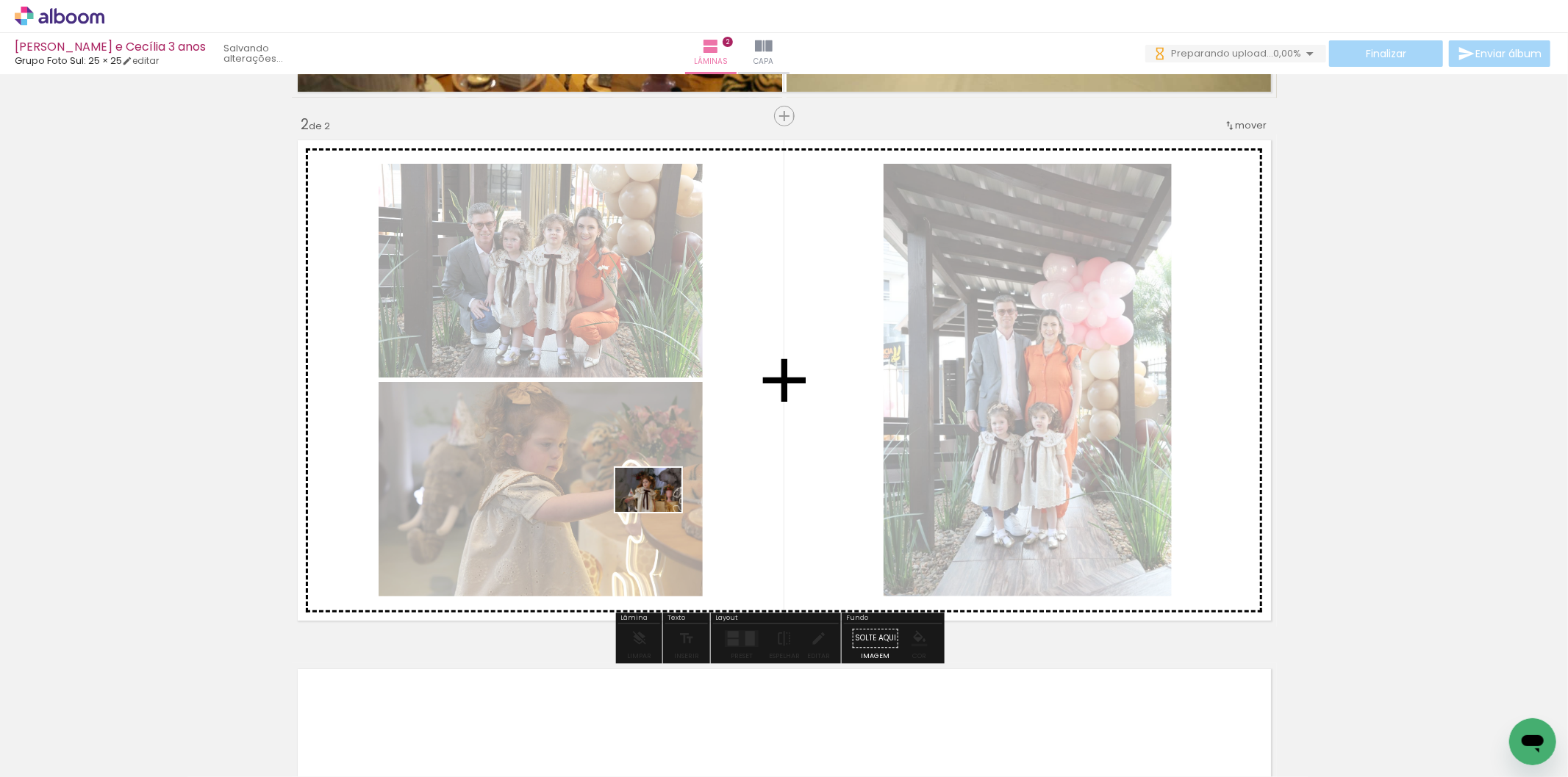
drag, startPoint x: 511, startPoint y: 722, endPoint x: 667, endPoint y: 504, distance: 268.1
click at [667, 504] on quentale-workspace at bounding box center [784, 388] width 1568 height 777
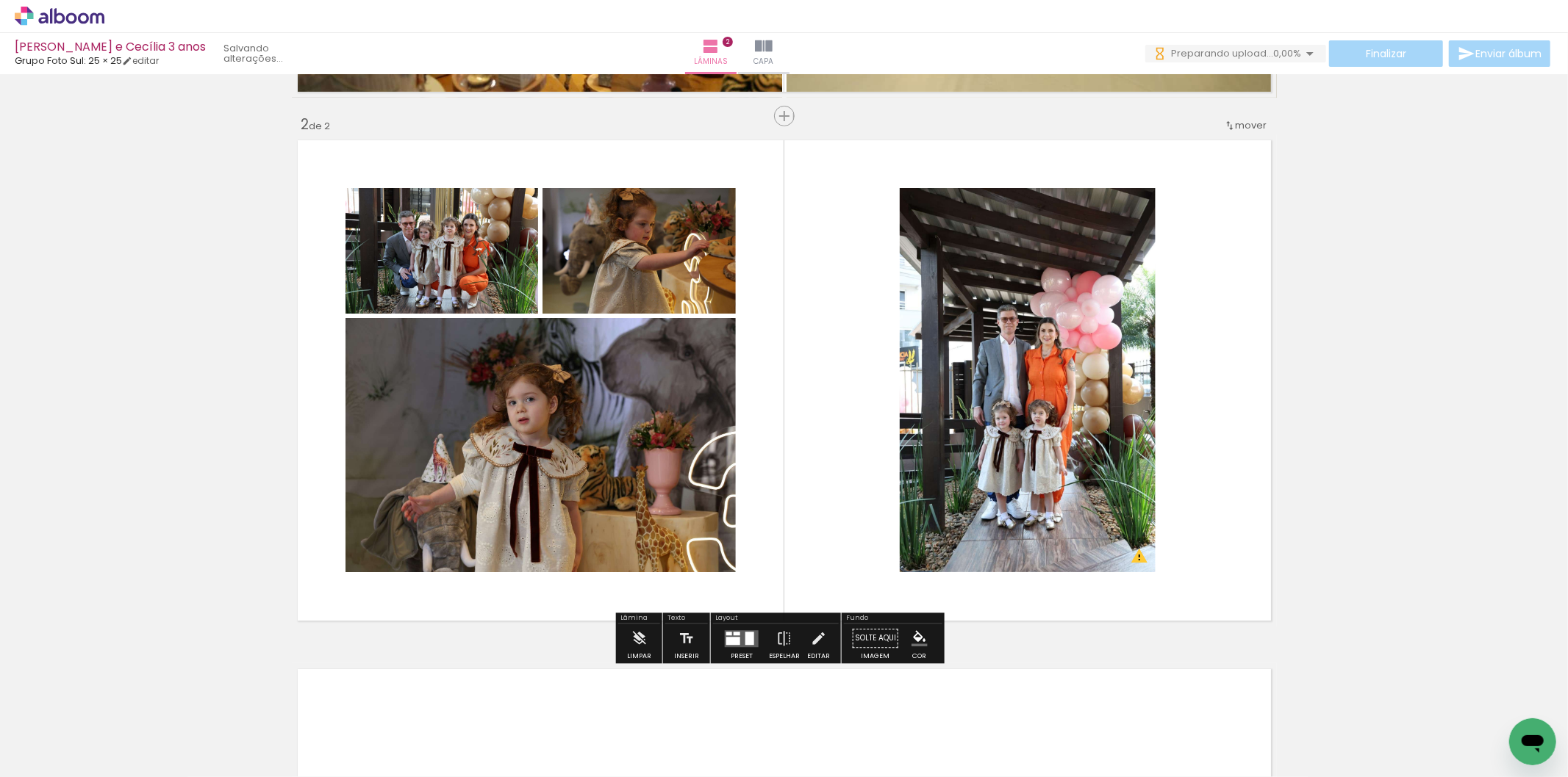
click at [752, 637] on quentale-layouter at bounding box center [742, 639] width 34 height 17
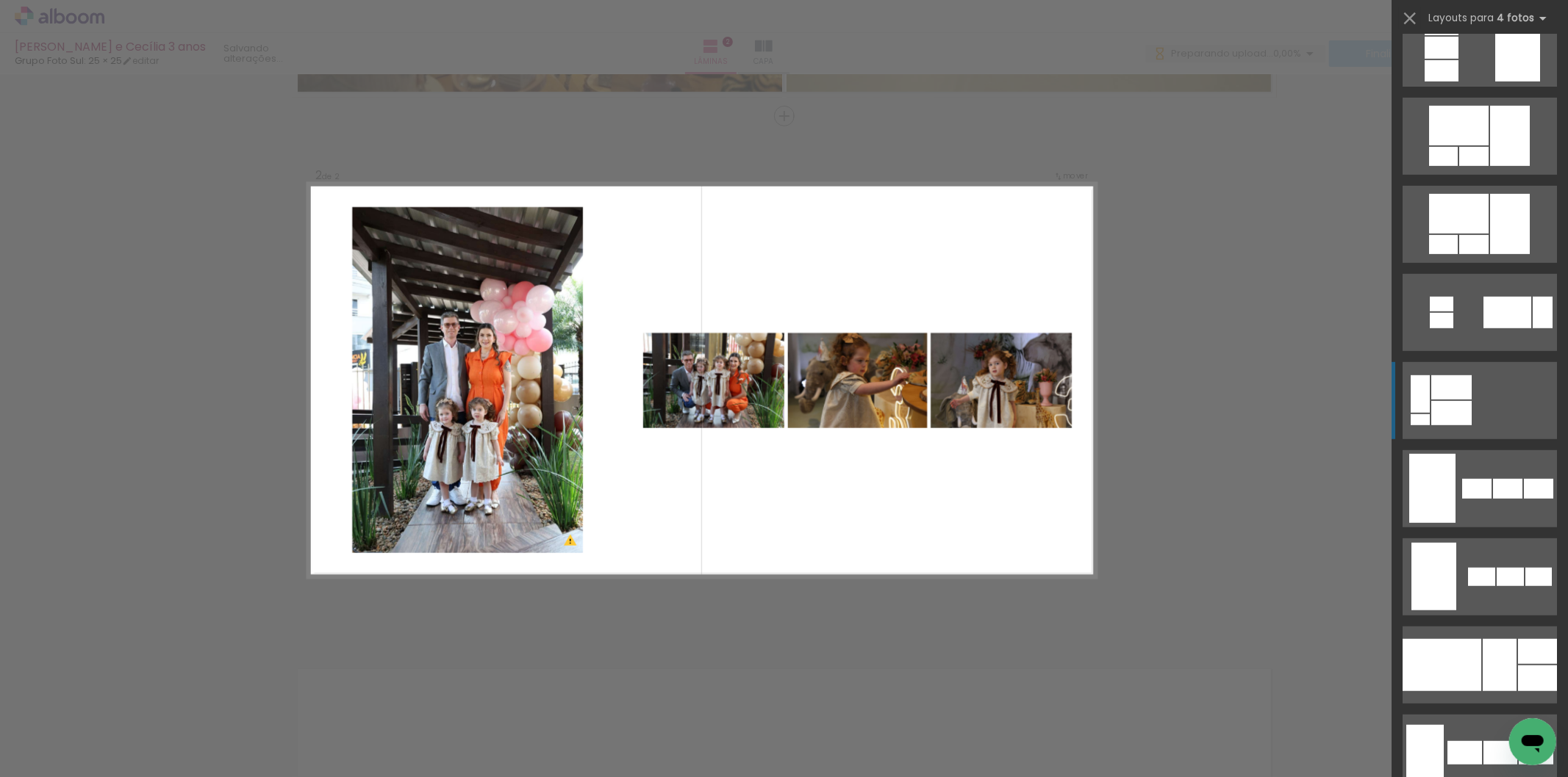
scroll to position [980, 0]
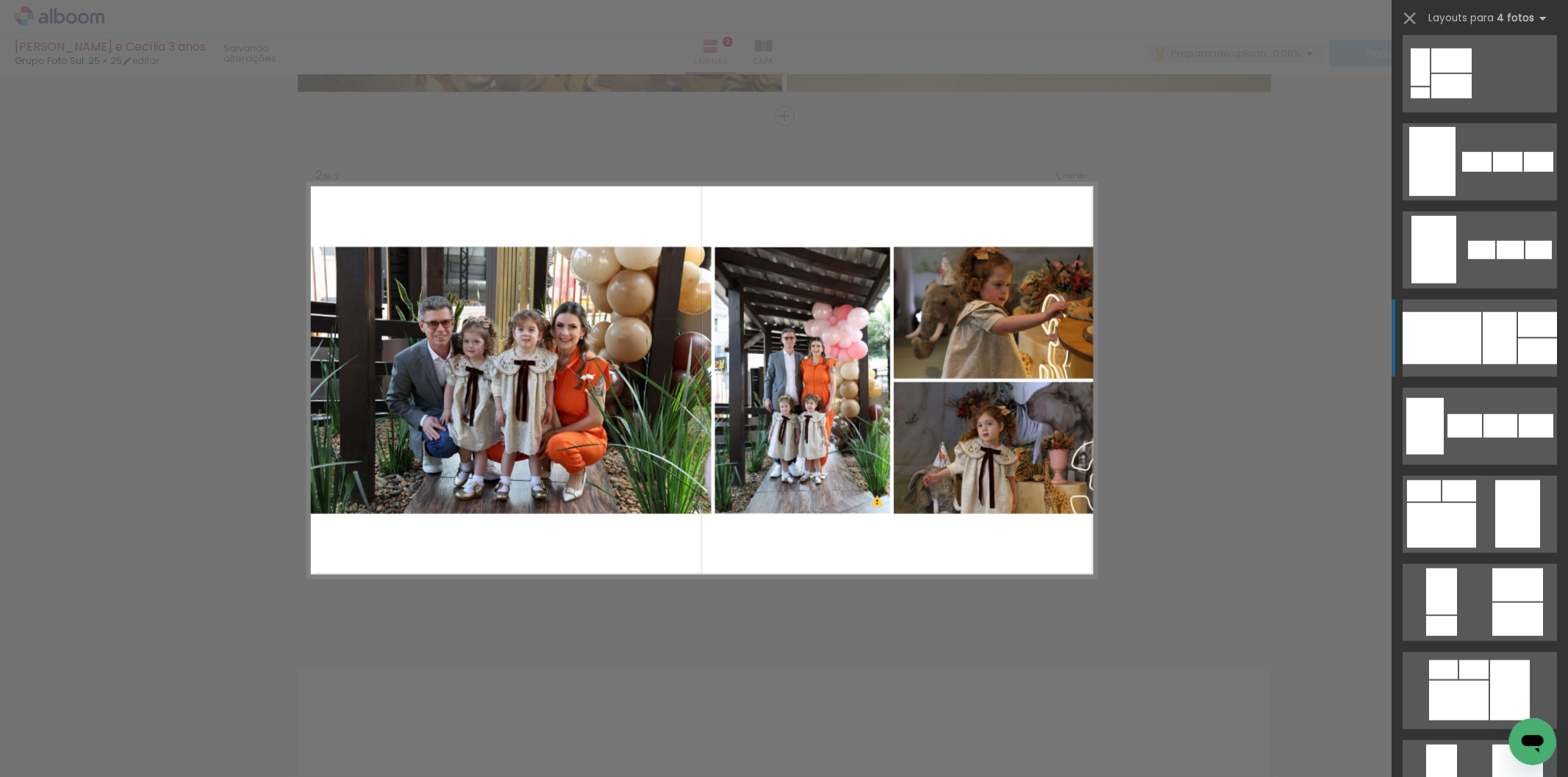
click at [1500, 342] on div at bounding box center [1499, 339] width 34 height 52
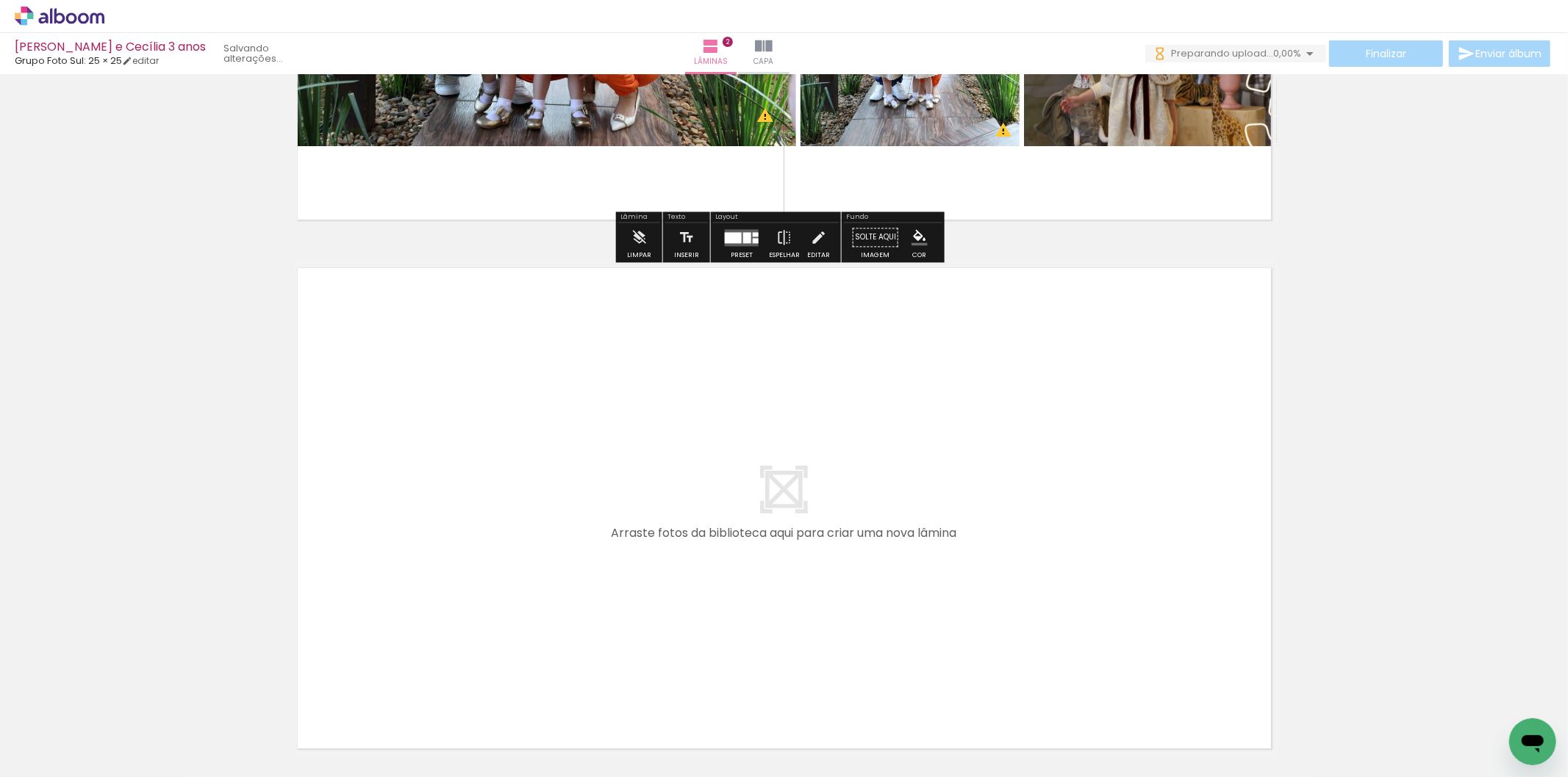
scroll to position [1033, 0]
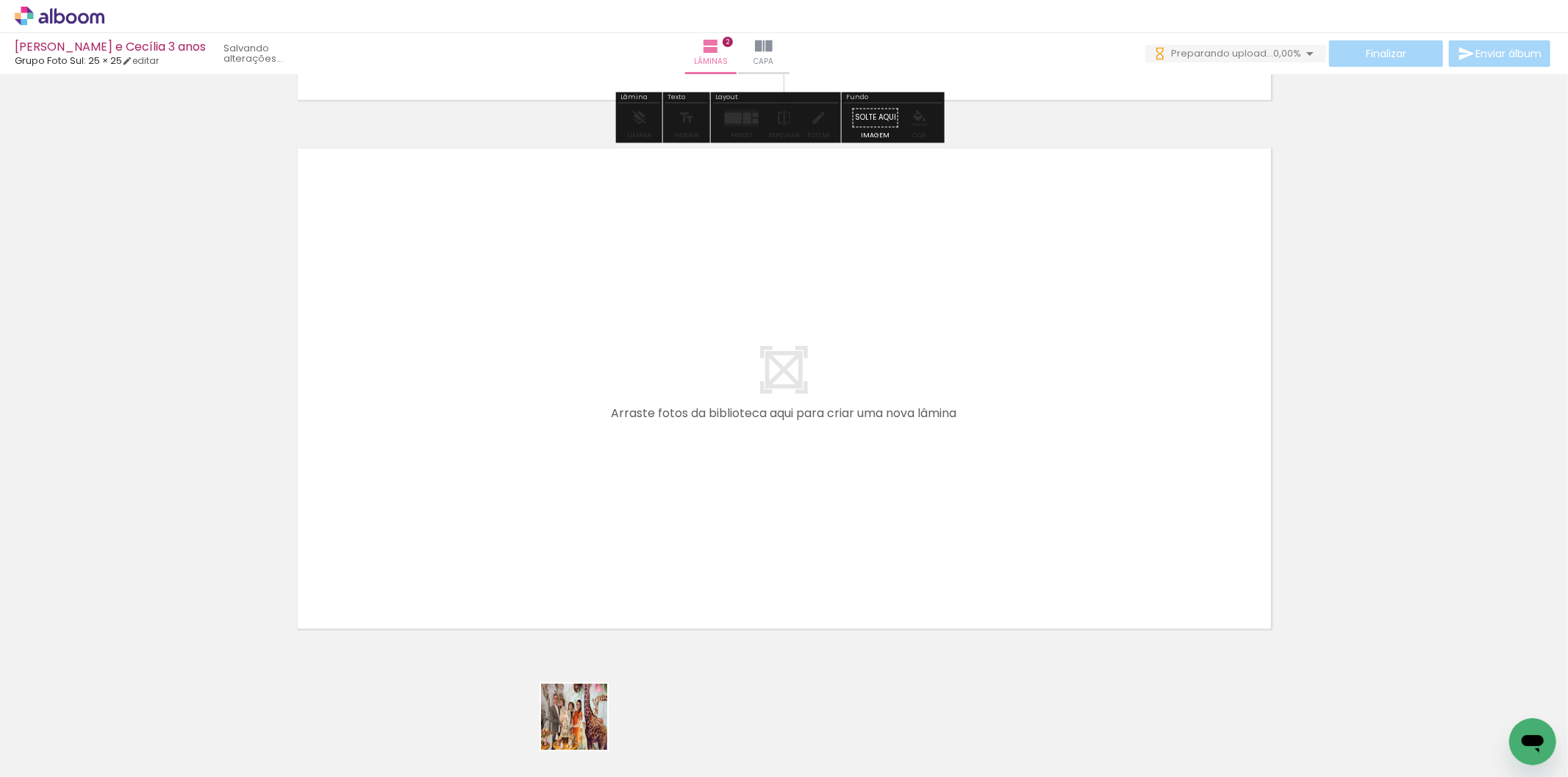
drag, startPoint x: 585, startPoint y: 728, endPoint x: 660, endPoint y: 715, distance: 76.1
click at [585, 438] on quentale-workspace at bounding box center [784, 388] width 1568 height 777
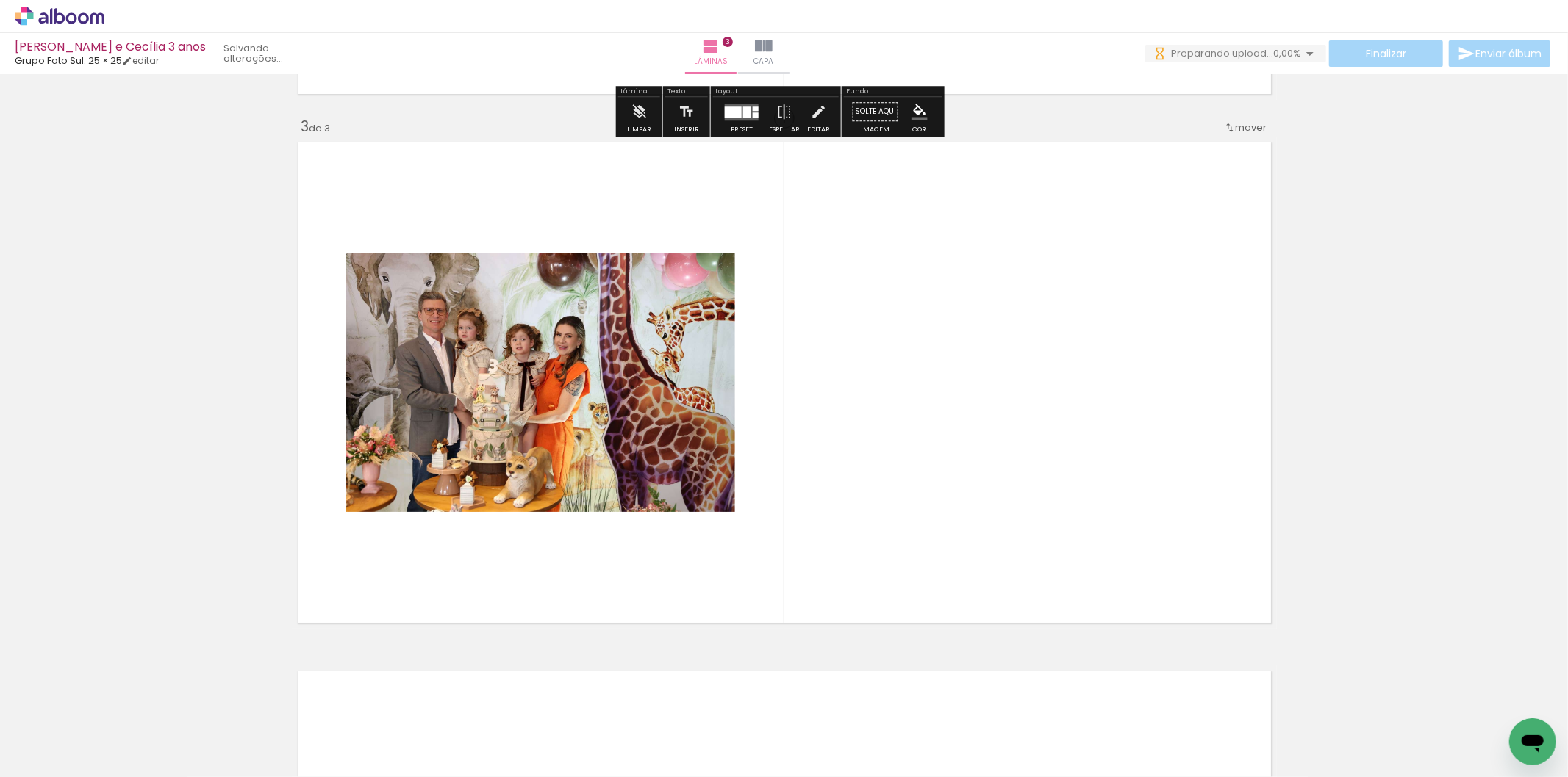
scroll to position [1041, 0]
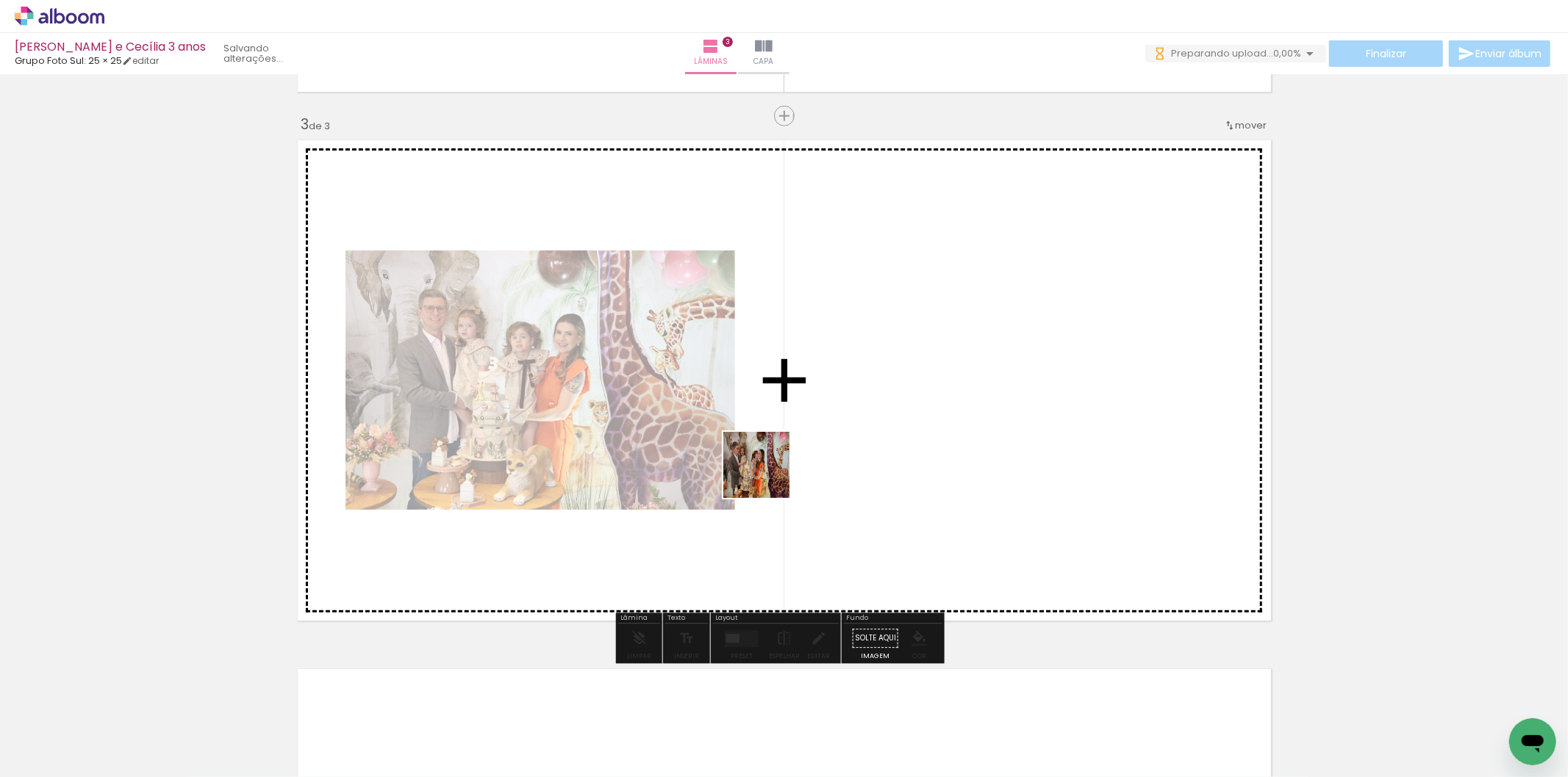
drag, startPoint x: 667, startPoint y: 737, endPoint x: 768, endPoint y: 476, distance: 279.9
click at [768, 476] on quentale-workspace at bounding box center [784, 388] width 1568 height 777
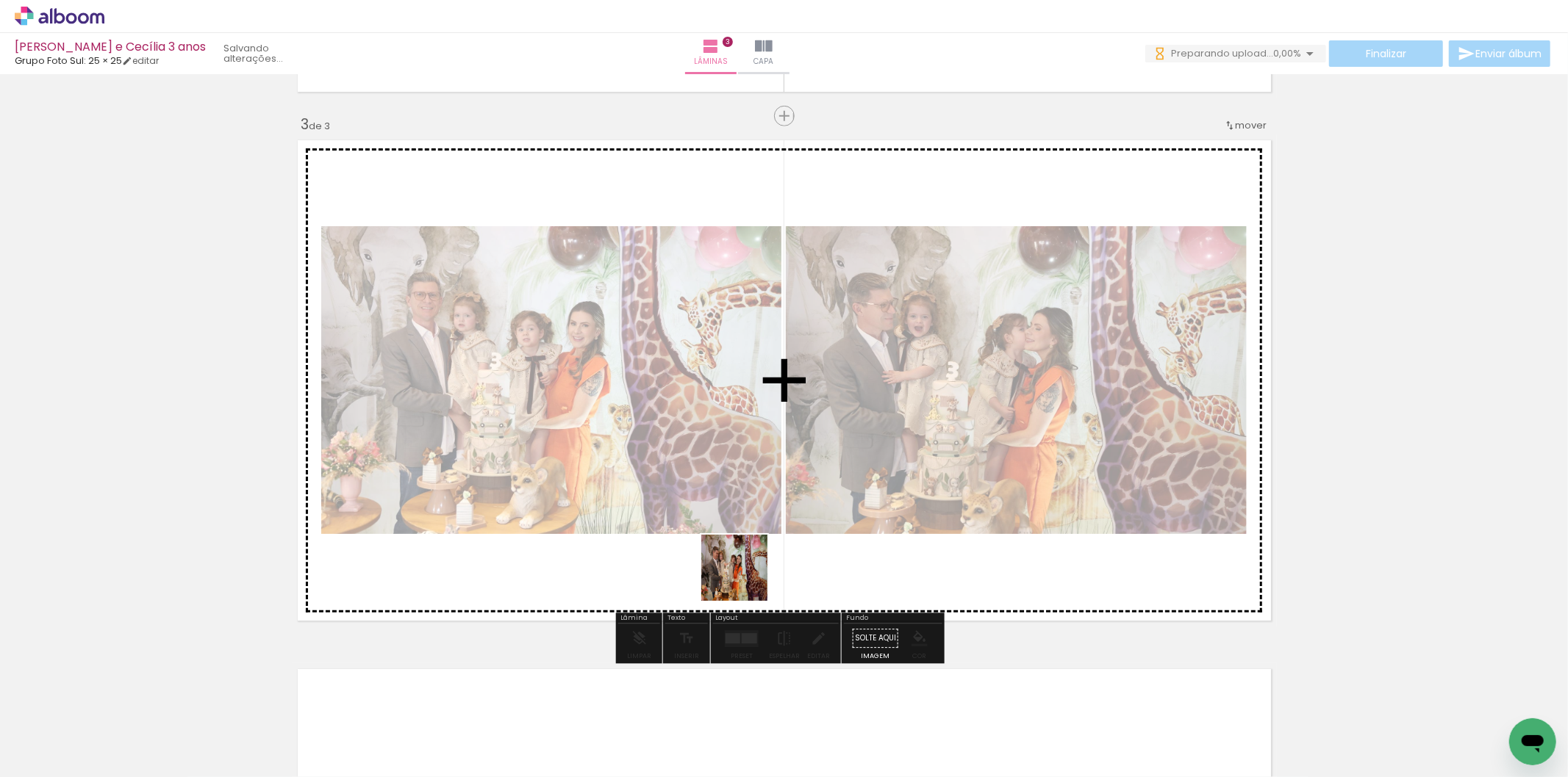
drag, startPoint x: 745, startPoint y: 579, endPoint x: 747, endPoint y: 529, distance: 50.0
click at [743, 507] on quentale-workspace at bounding box center [784, 388] width 1568 height 777
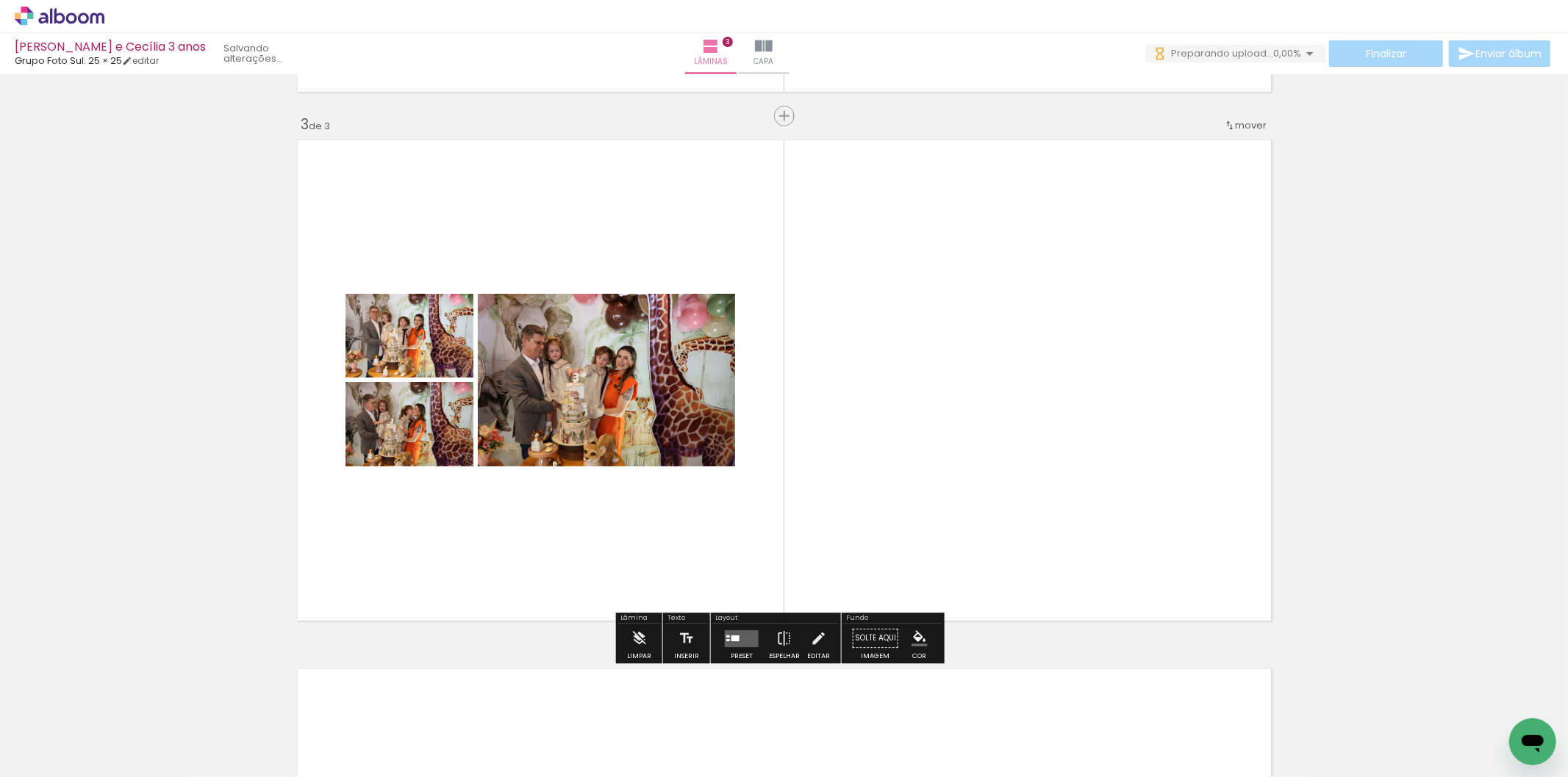
click at [726, 636] on div at bounding box center [728, 637] width 4 height 2
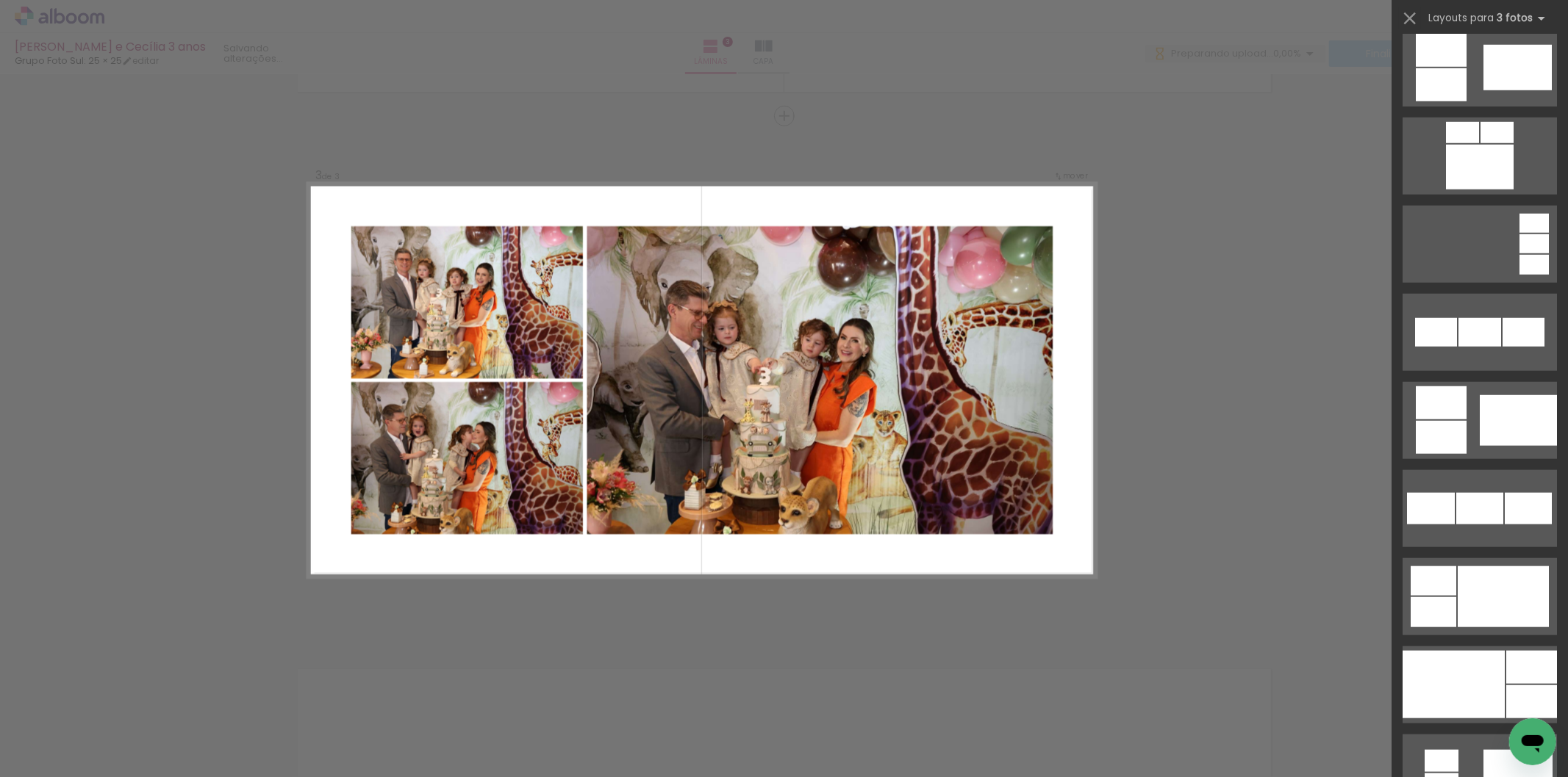
scroll to position [1306, 0]
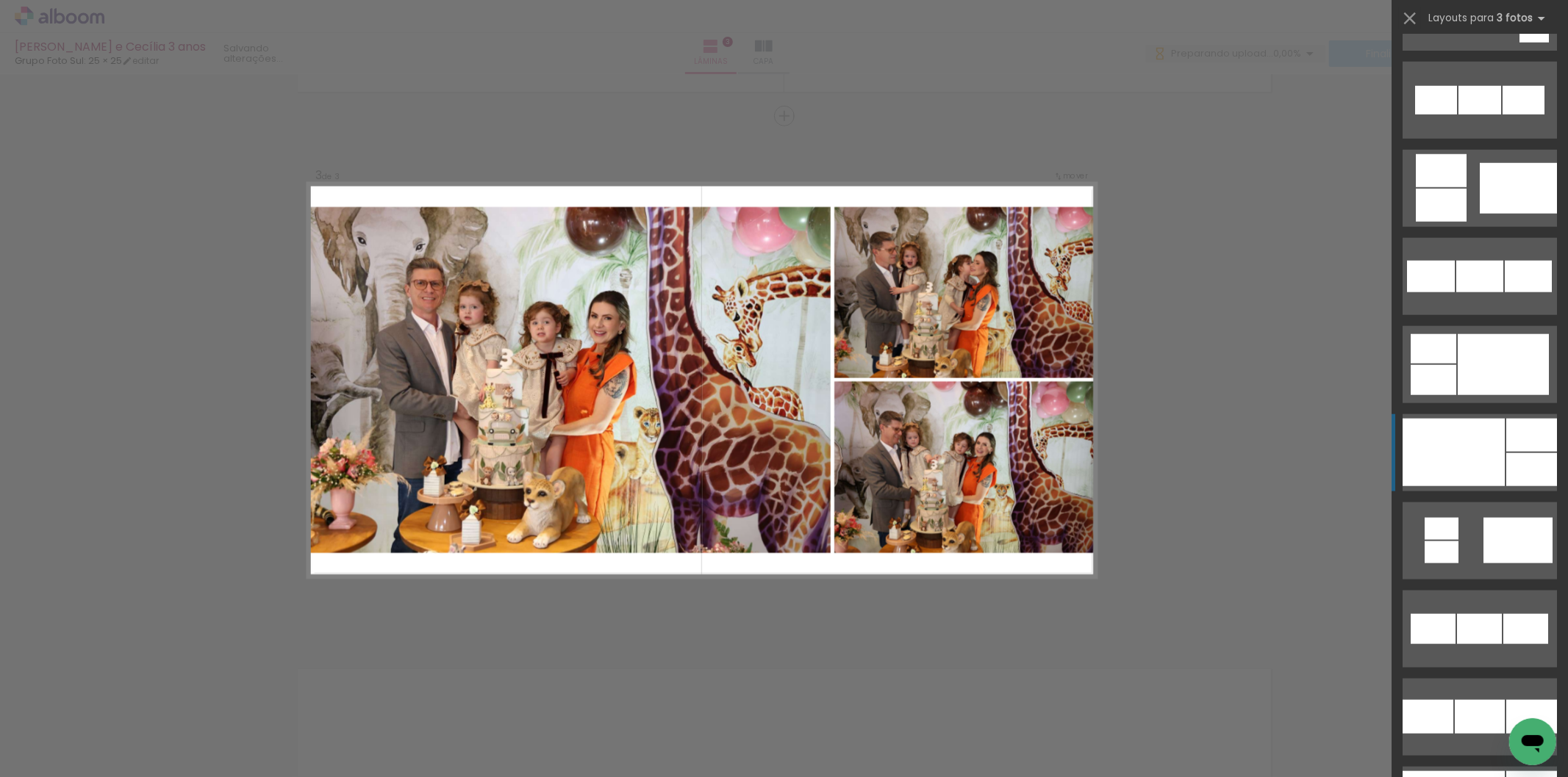
click at [1482, 461] on div at bounding box center [1454, 453] width 102 height 68
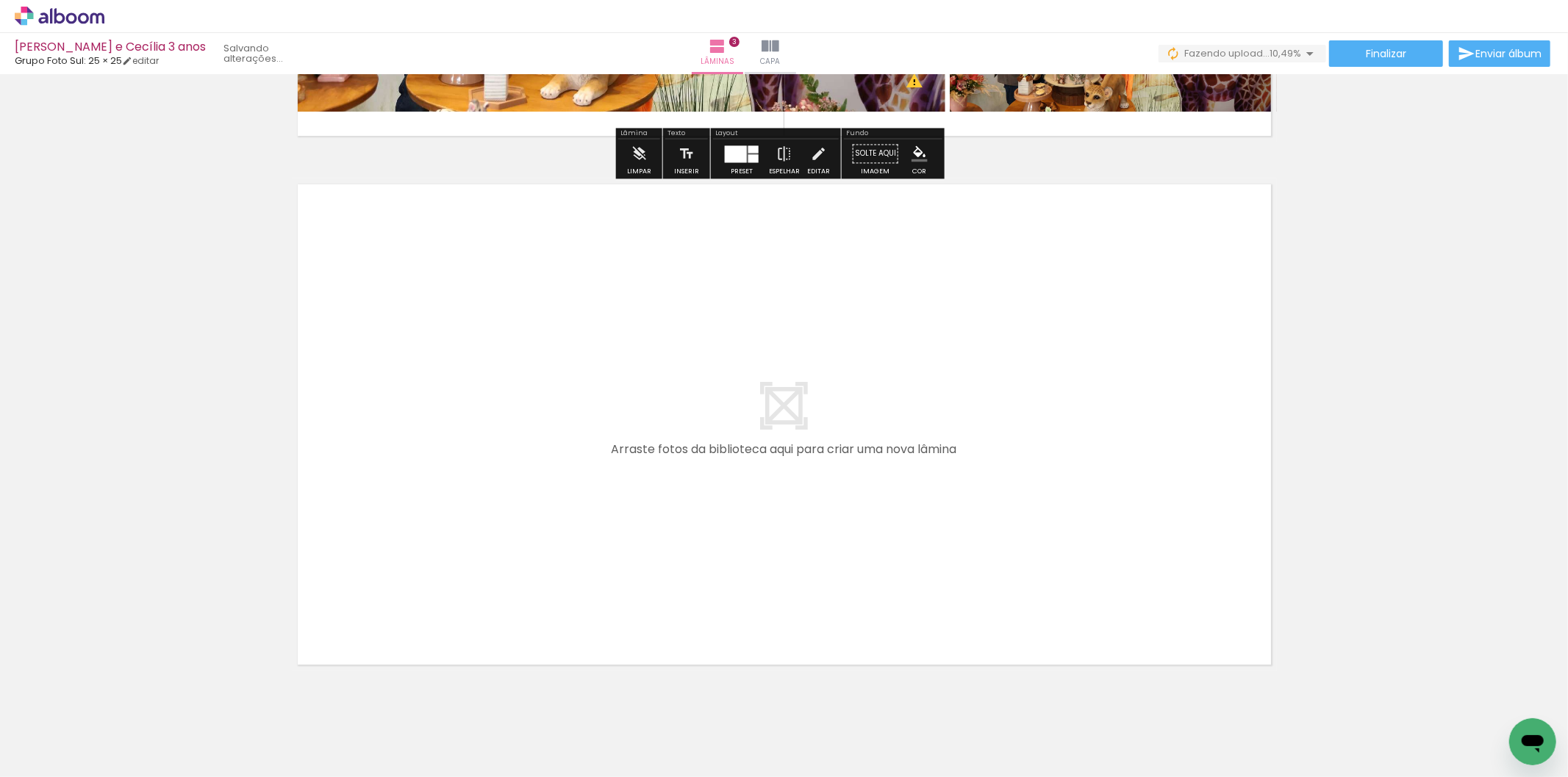
scroll to position [1562, 0]
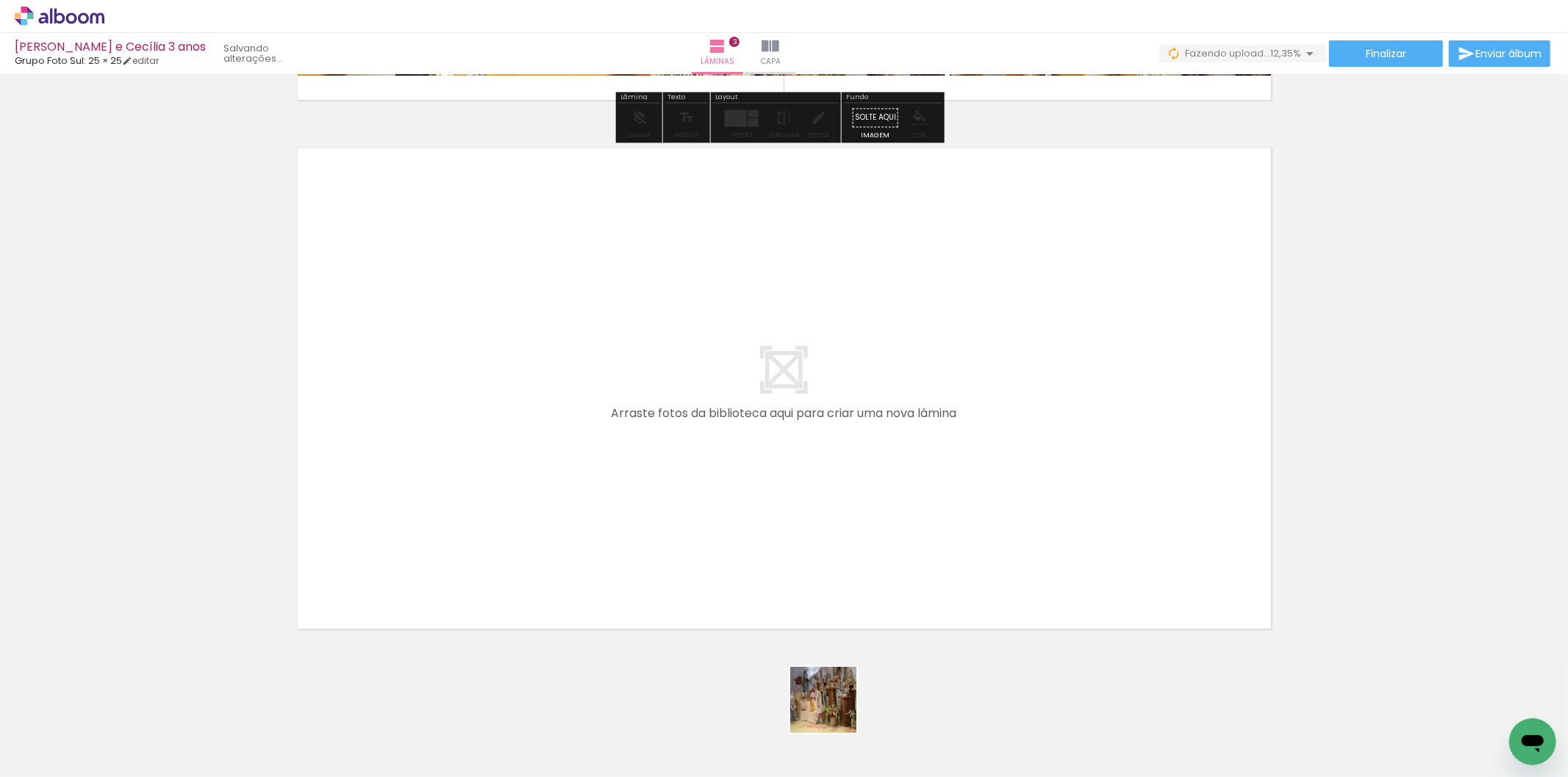
drag, startPoint x: 834, startPoint y: 732, endPoint x: 873, endPoint y: 723, distance: 40.0
click at [826, 500] on quentale-workspace at bounding box center [784, 388] width 1568 height 777
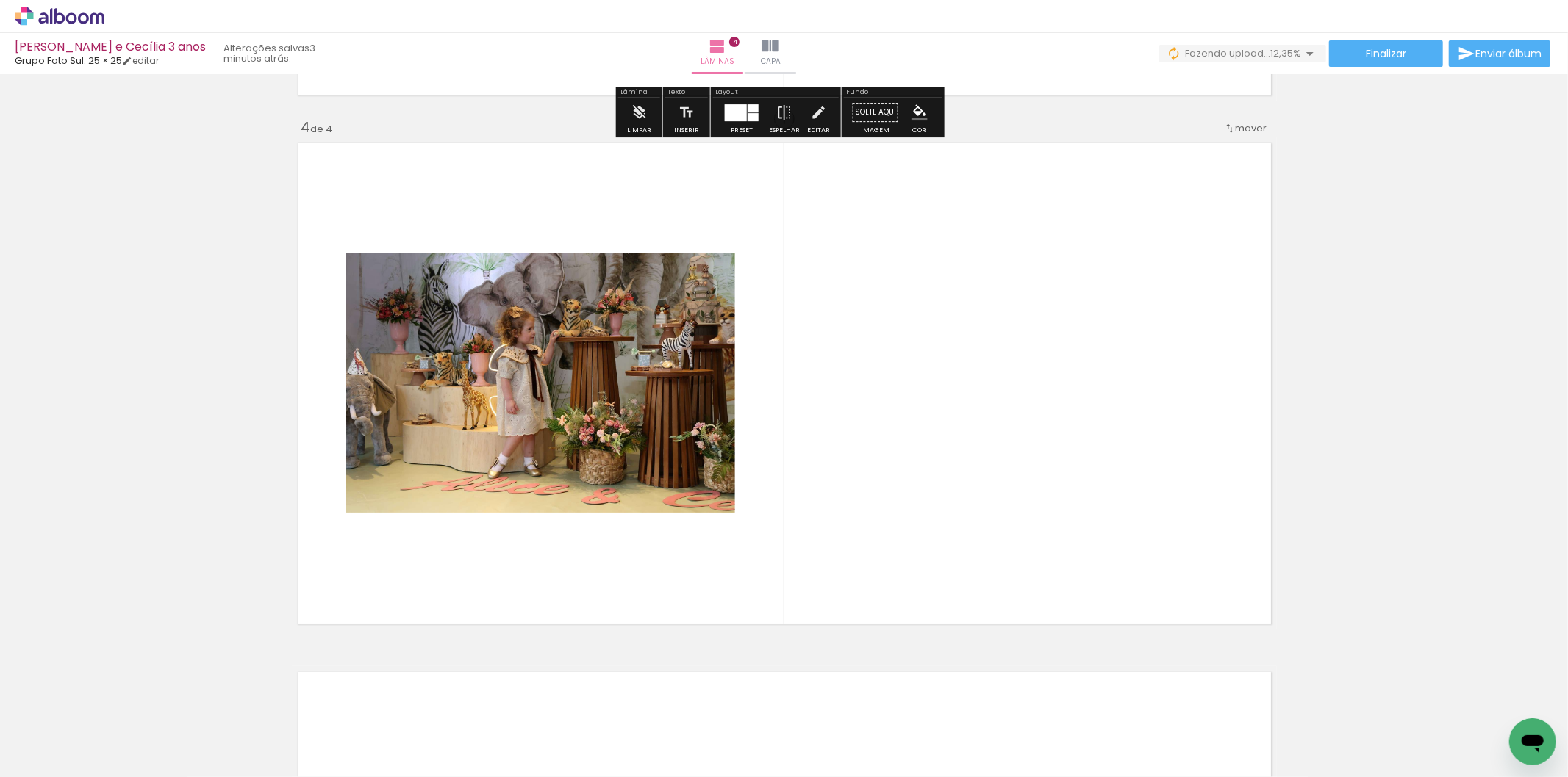
scroll to position [1569, 0]
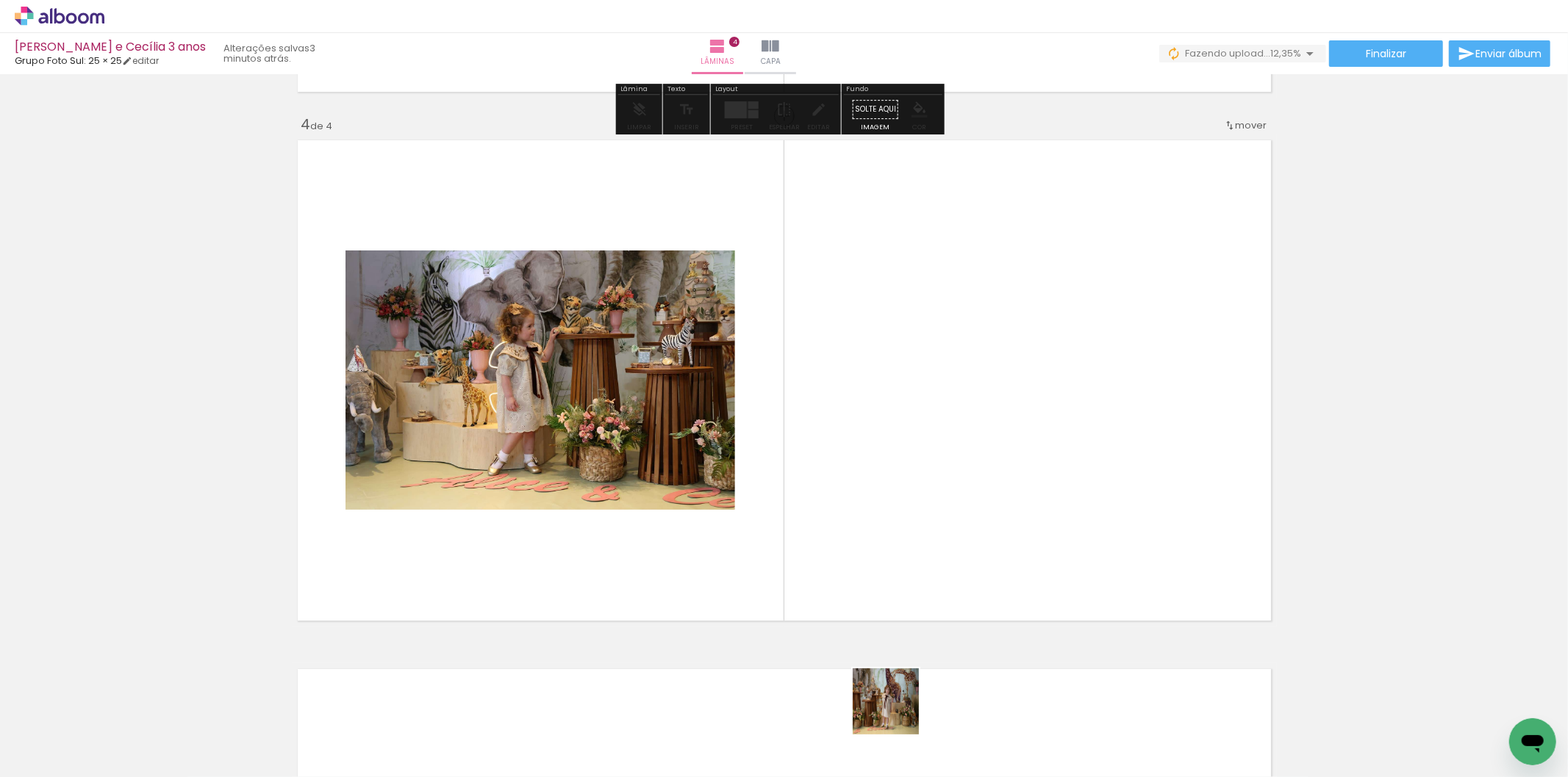
drag, startPoint x: 894, startPoint y: 739, endPoint x: 963, endPoint y: 742, distance: 69.1
click at [883, 497] on quentale-workspace at bounding box center [784, 388] width 1568 height 777
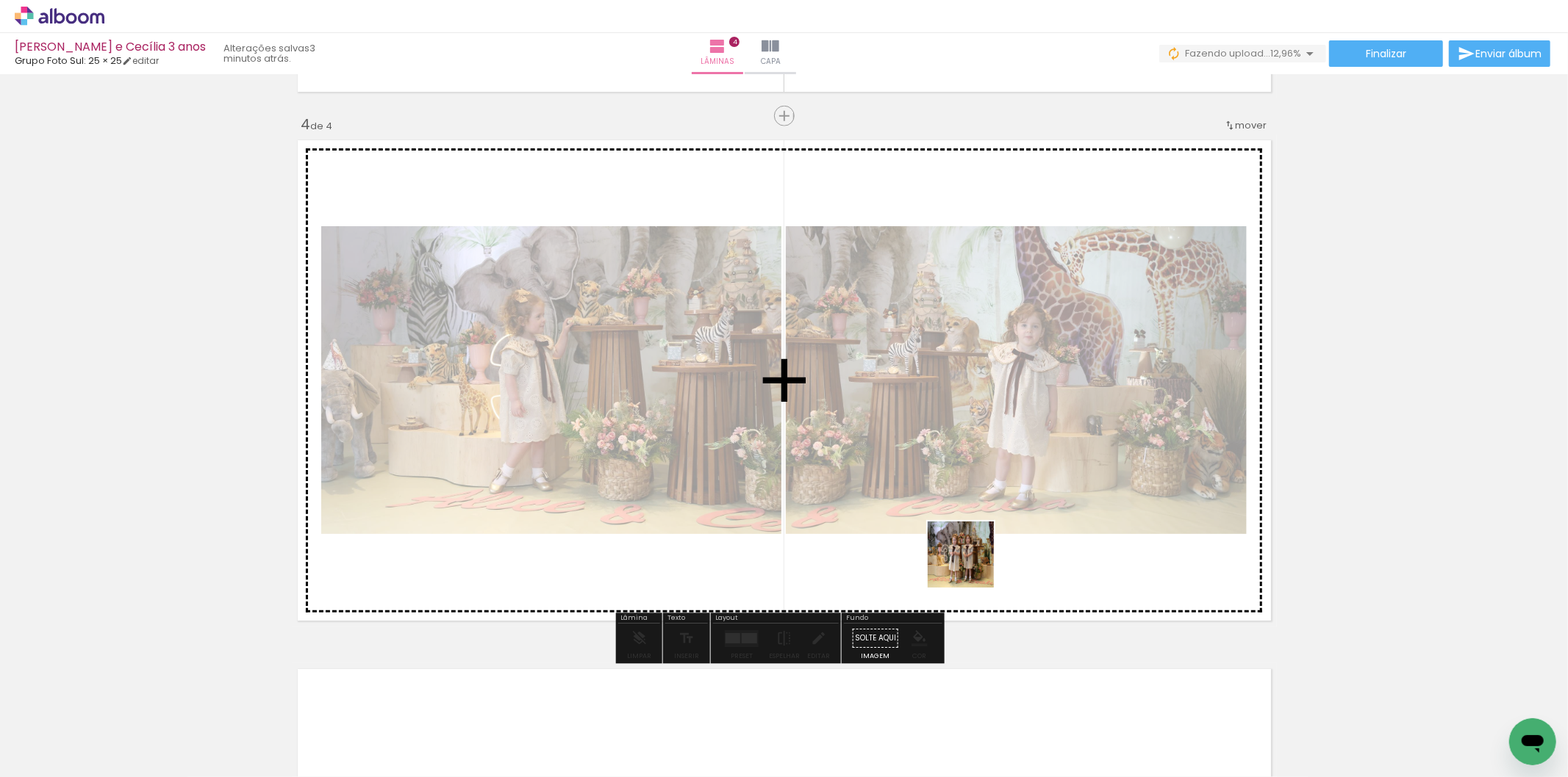
drag, startPoint x: 971, startPoint y: 566, endPoint x: 1058, endPoint y: 742, distance: 196.3
click at [960, 523] on quentale-workspace at bounding box center [784, 388] width 1568 height 777
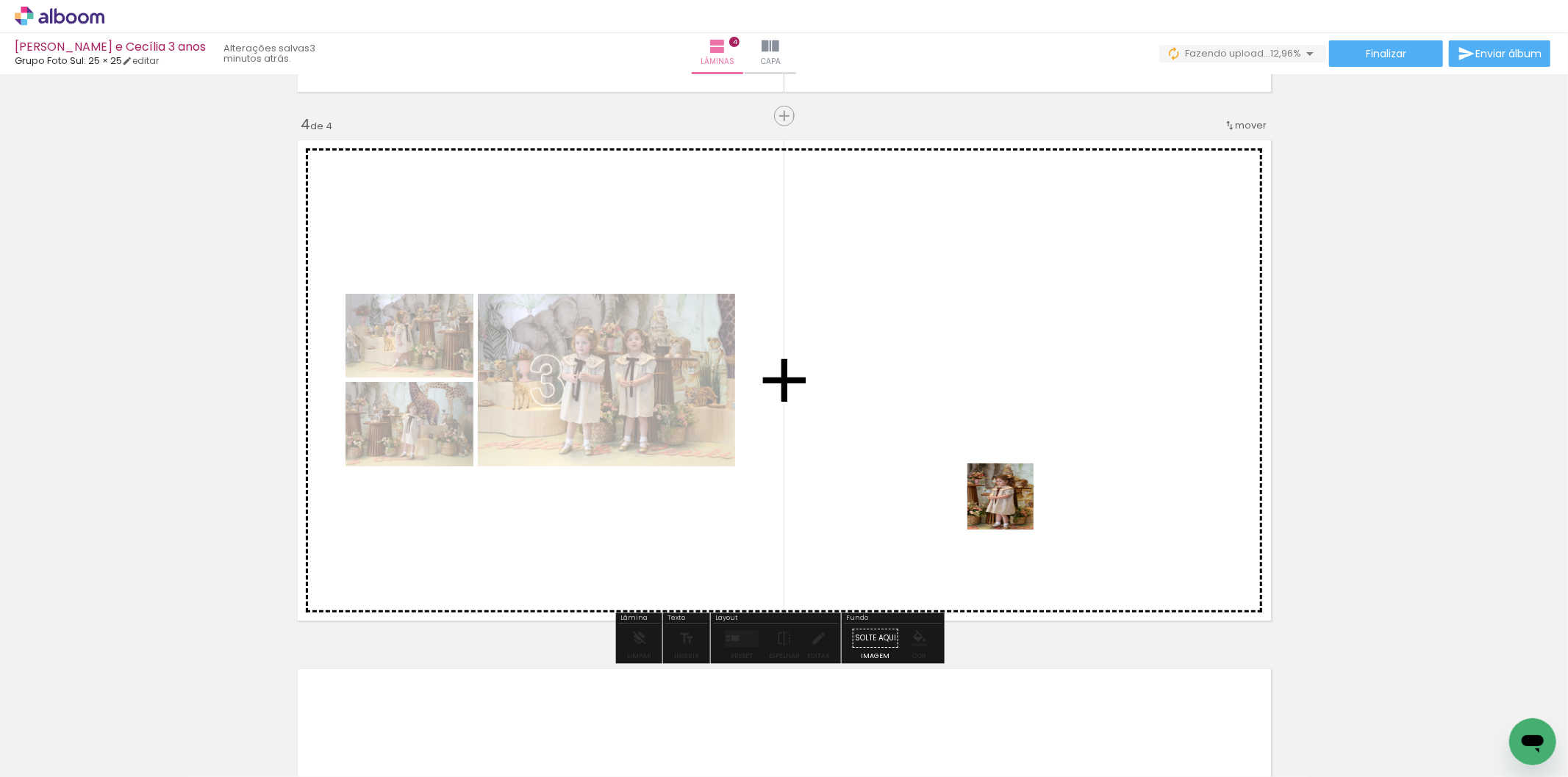
drag, startPoint x: 1047, startPoint y: 593, endPoint x: 1129, endPoint y: 721, distance: 152.0
click at [1009, 502] on quentale-workspace at bounding box center [784, 388] width 1568 height 777
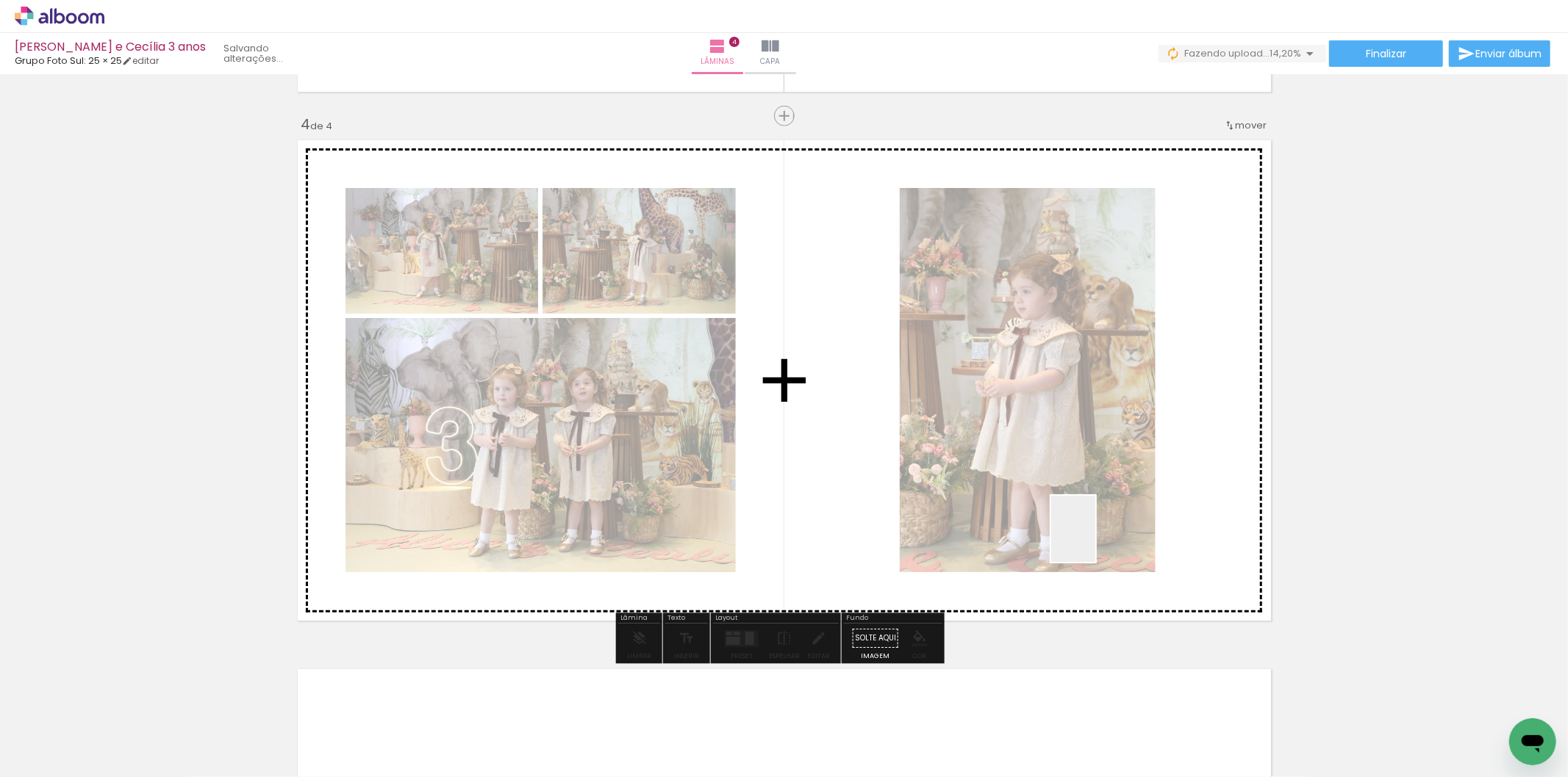
drag, startPoint x: 1095, startPoint y: 541, endPoint x: 1061, endPoint y: 473, distance: 76.0
click at [1060, 460] on quentale-workspace at bounding box center [784, 388] width 1568 height 777
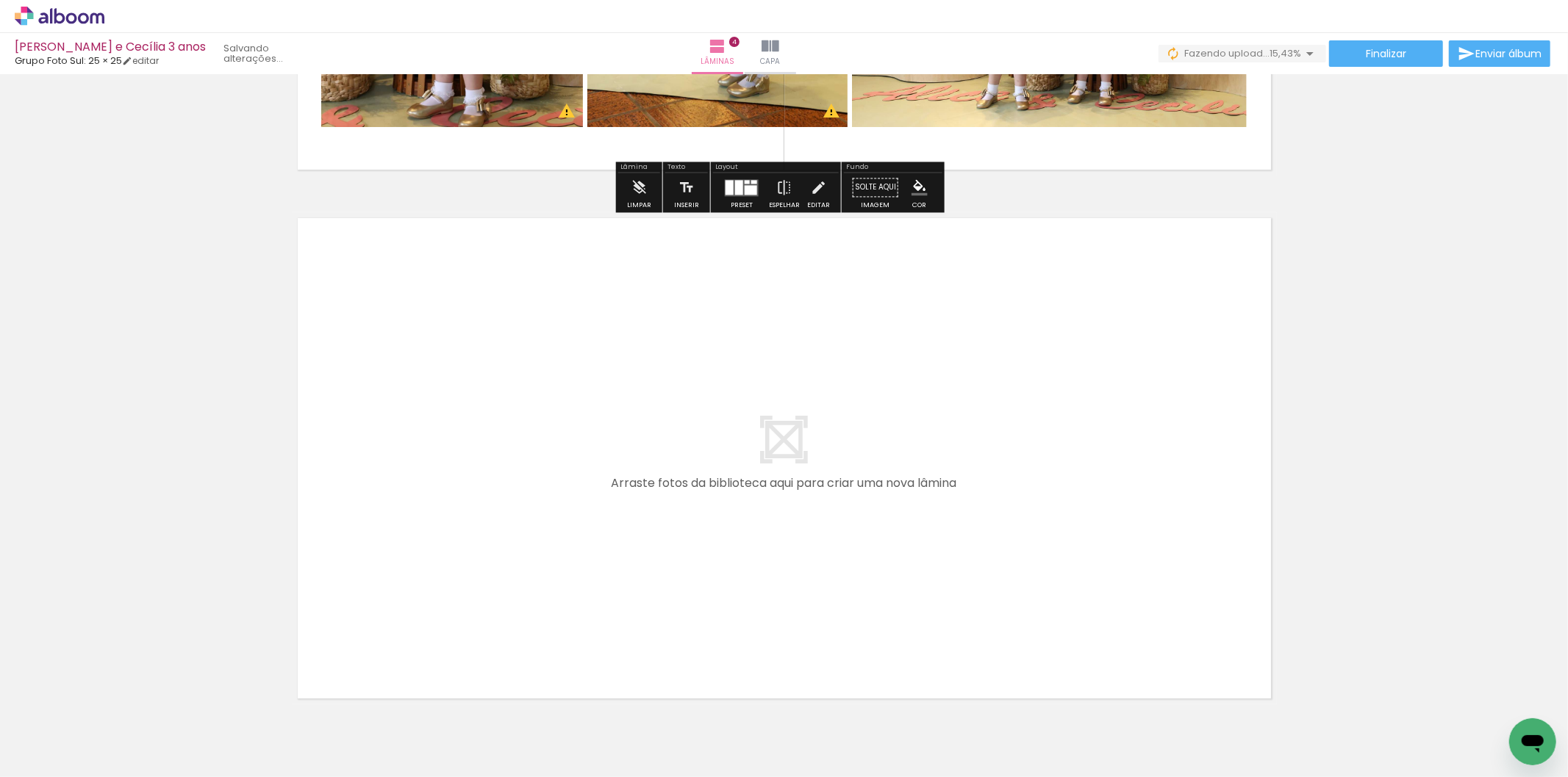
scroll to position [2091, 0]
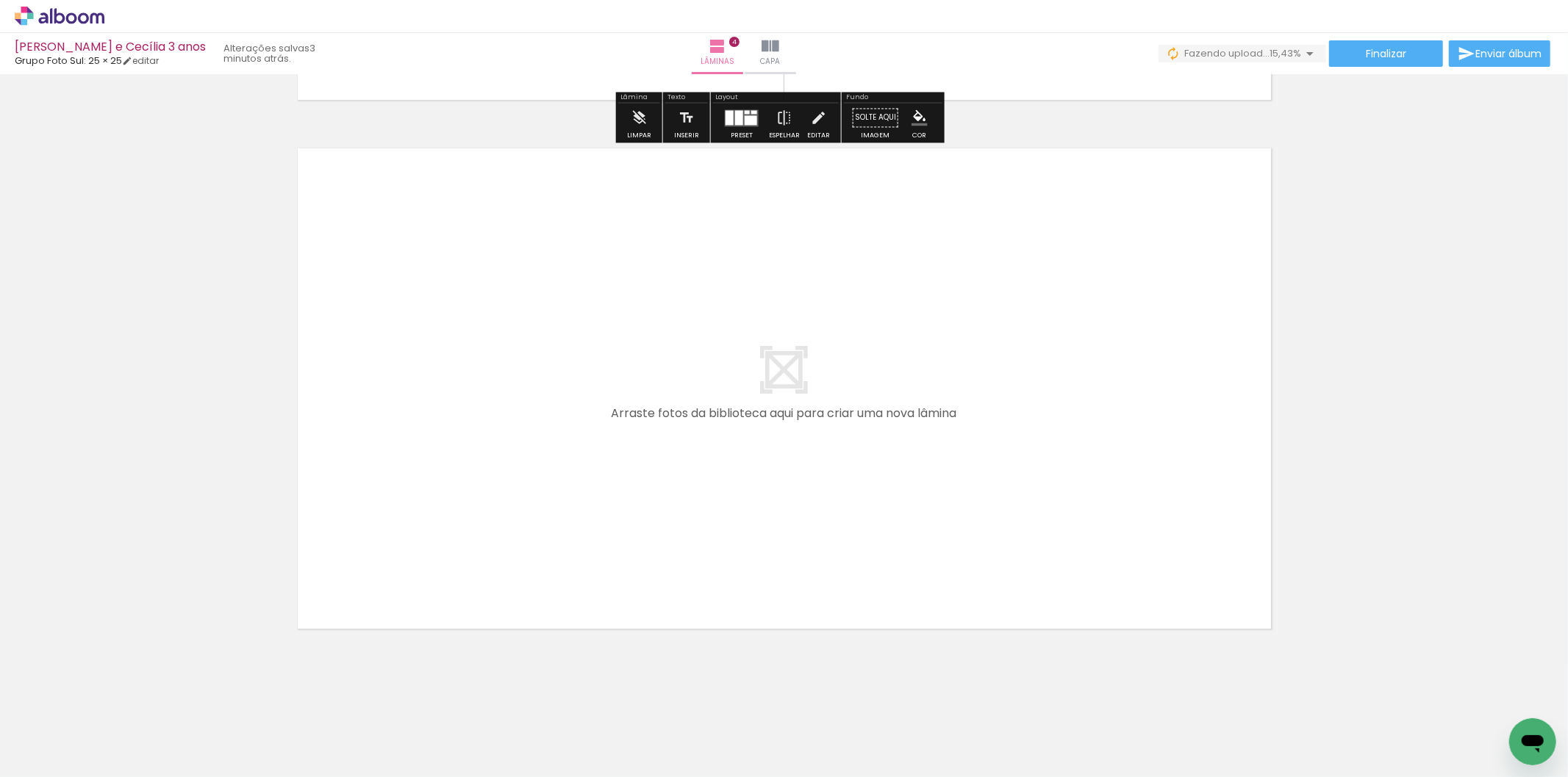
drag, startPoint x: 1120, startPoint y: 539, endPoint x: 1265, endPoint y: 737, distance: 245.4
click at [1106, 524] on quentale-workspace at bounding box center [784, 388] width 1568 height 777
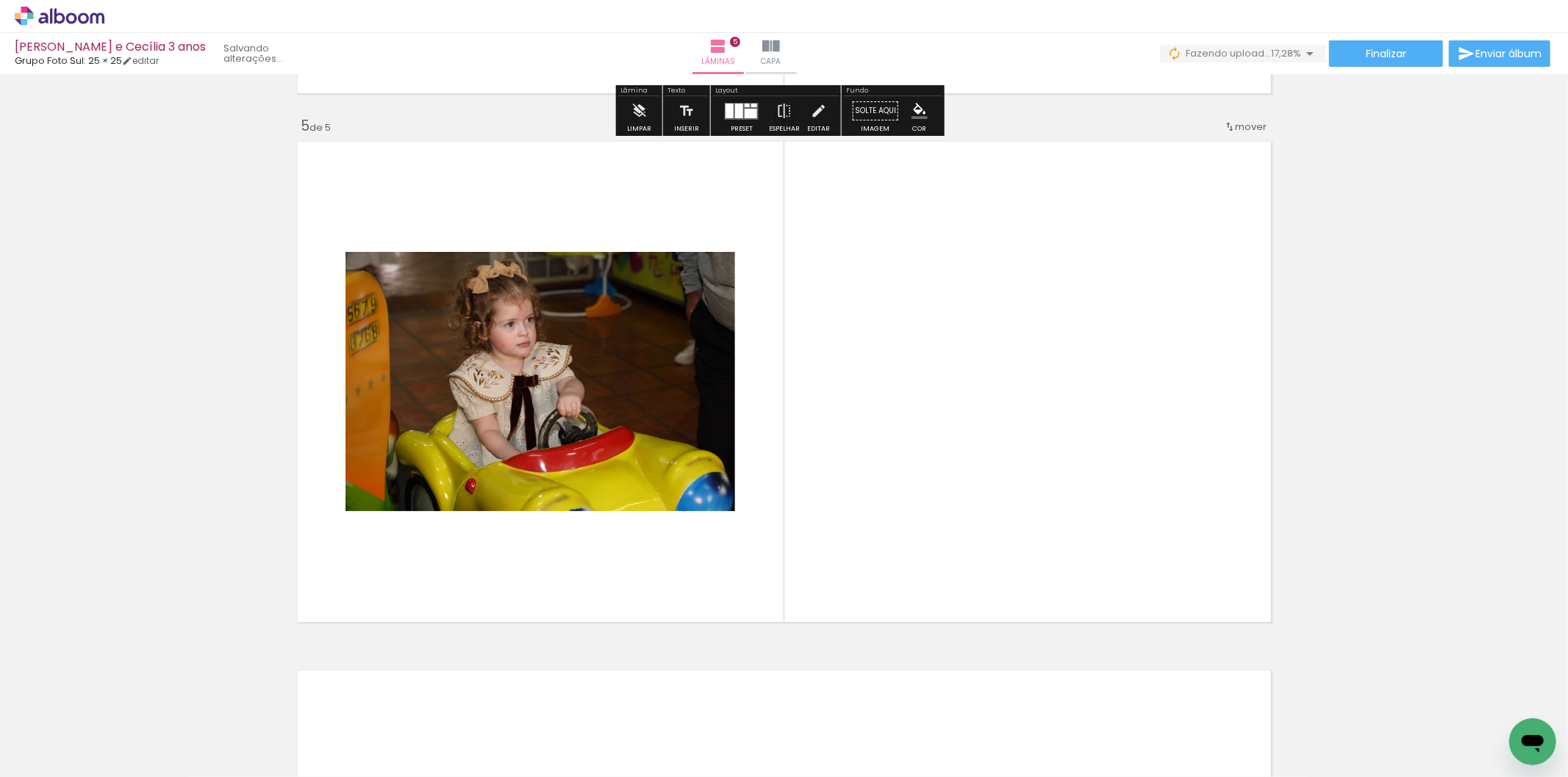
scroll to position [2098, 0]
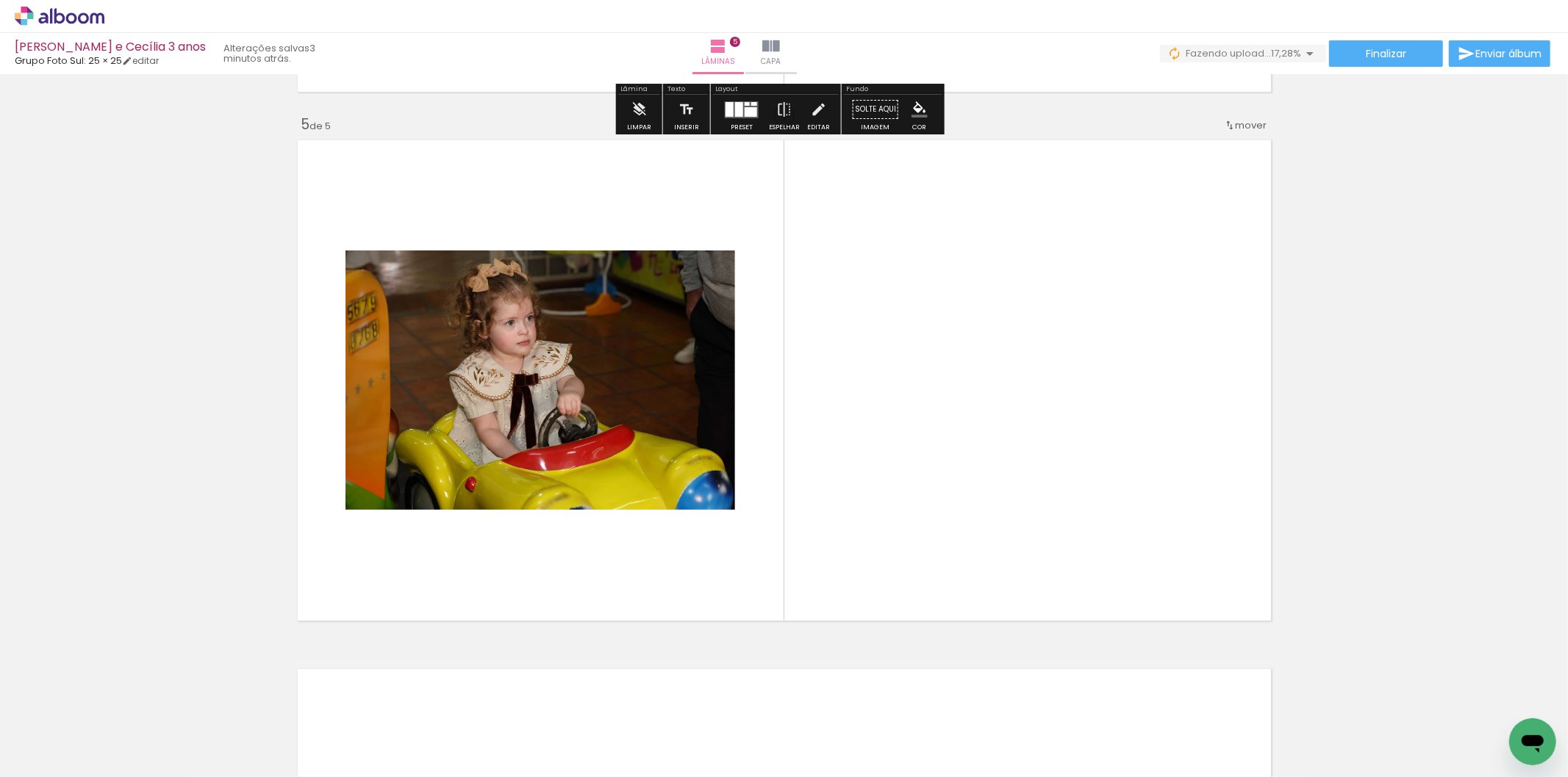
drag, startPoint x: 1299, startPoint y: 733, endPoint x: 1363, endPoint y: 732, distance: 64.0
click at [1105, 496] on quentale-workspace at bounding box center [784, 388] width 1568 height 777
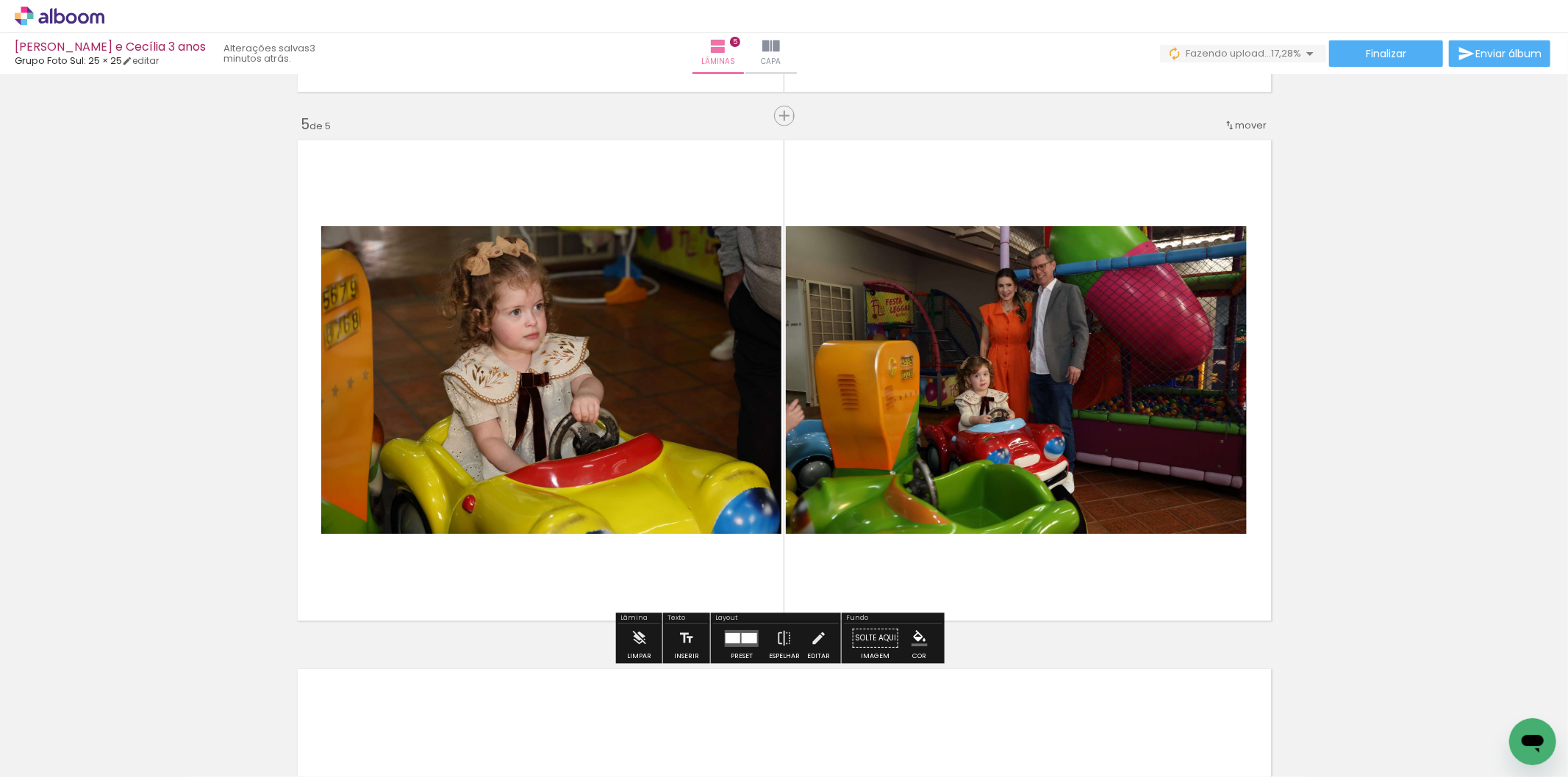
drag, startPoint x: 1387, startPoint y: 733, endPoint x: 1299, endPoint y: 629, distance: 136.2
click at [1104, 400] on quentale-workspace at bounding box center [784, 388] width 1568 height 777
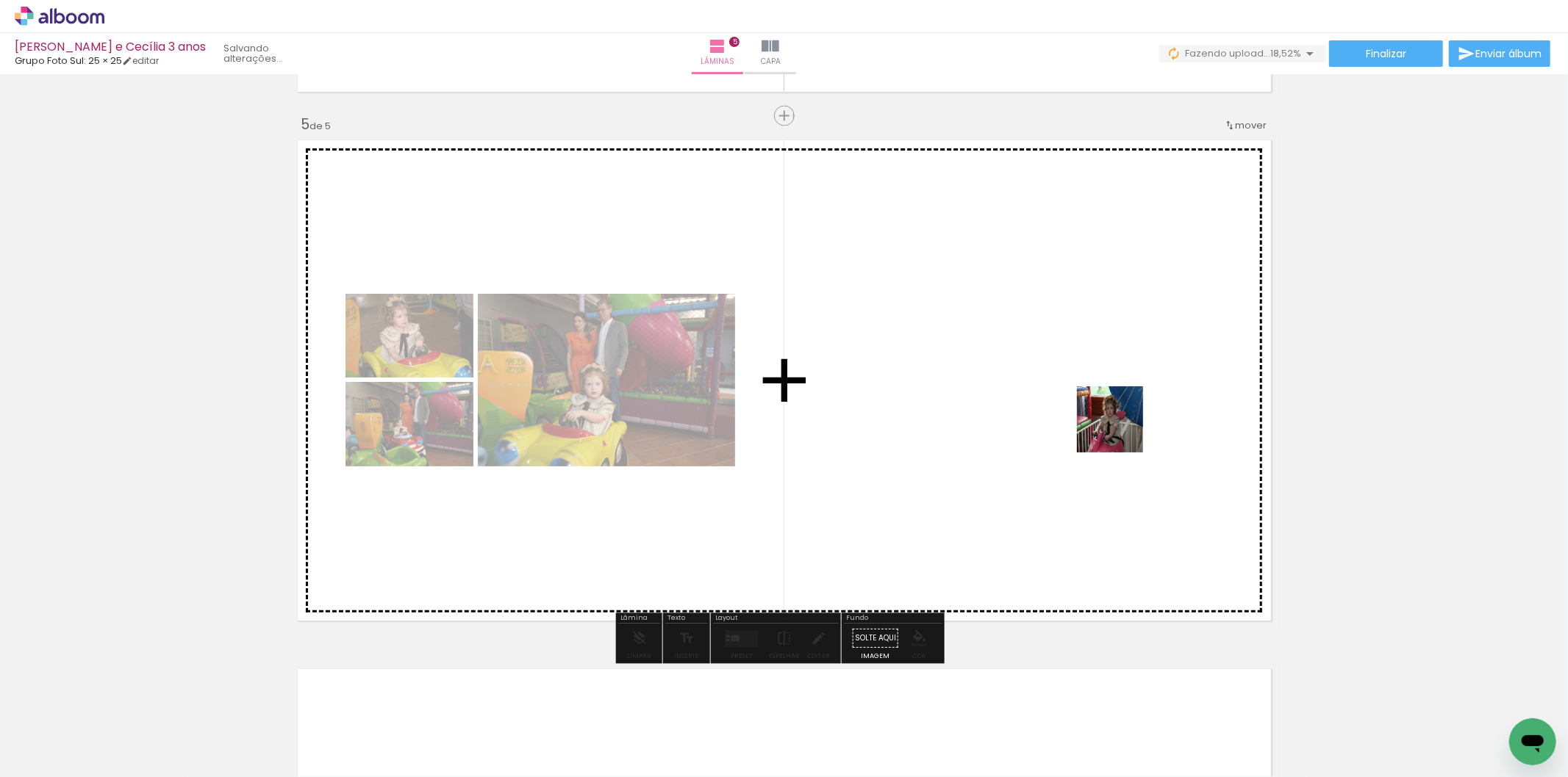
drag, startPoint x: 1324, startPoint y: 597, endPoint x: 819, endPoint y: 756, distance: 529.4
click at [1077, 398] on quentale-workspace at bounding box center [784, 388] width 1568 height 777
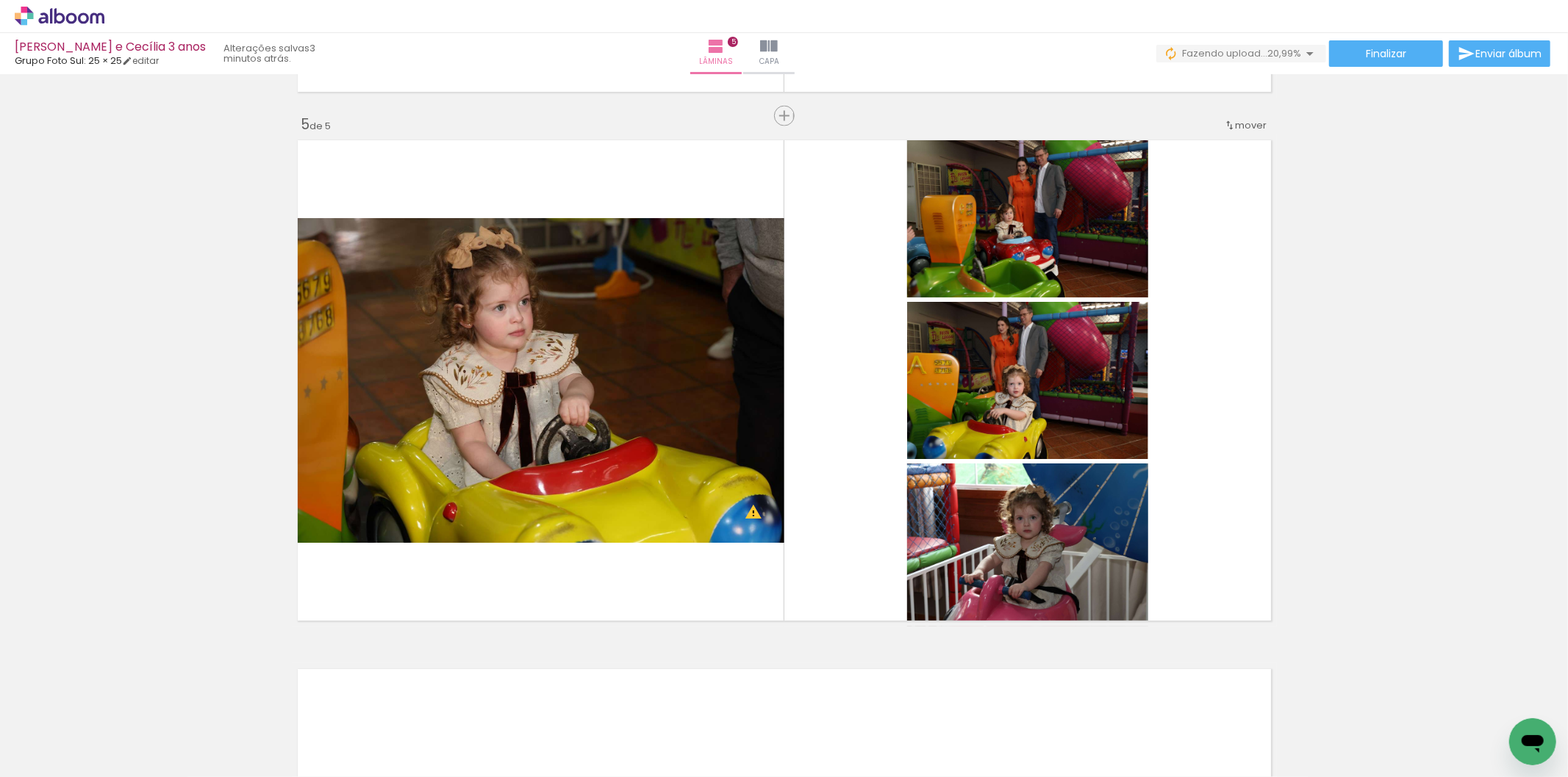
scroll to position [0, 998]
drag, startPoint x: 633, startPoint y: 732, endPoint x: 448, endPoint y: 767, distance: 188.3
click at [671, 427] on quentale-workspace at bounding box center [784, 388] width 1568 height 777
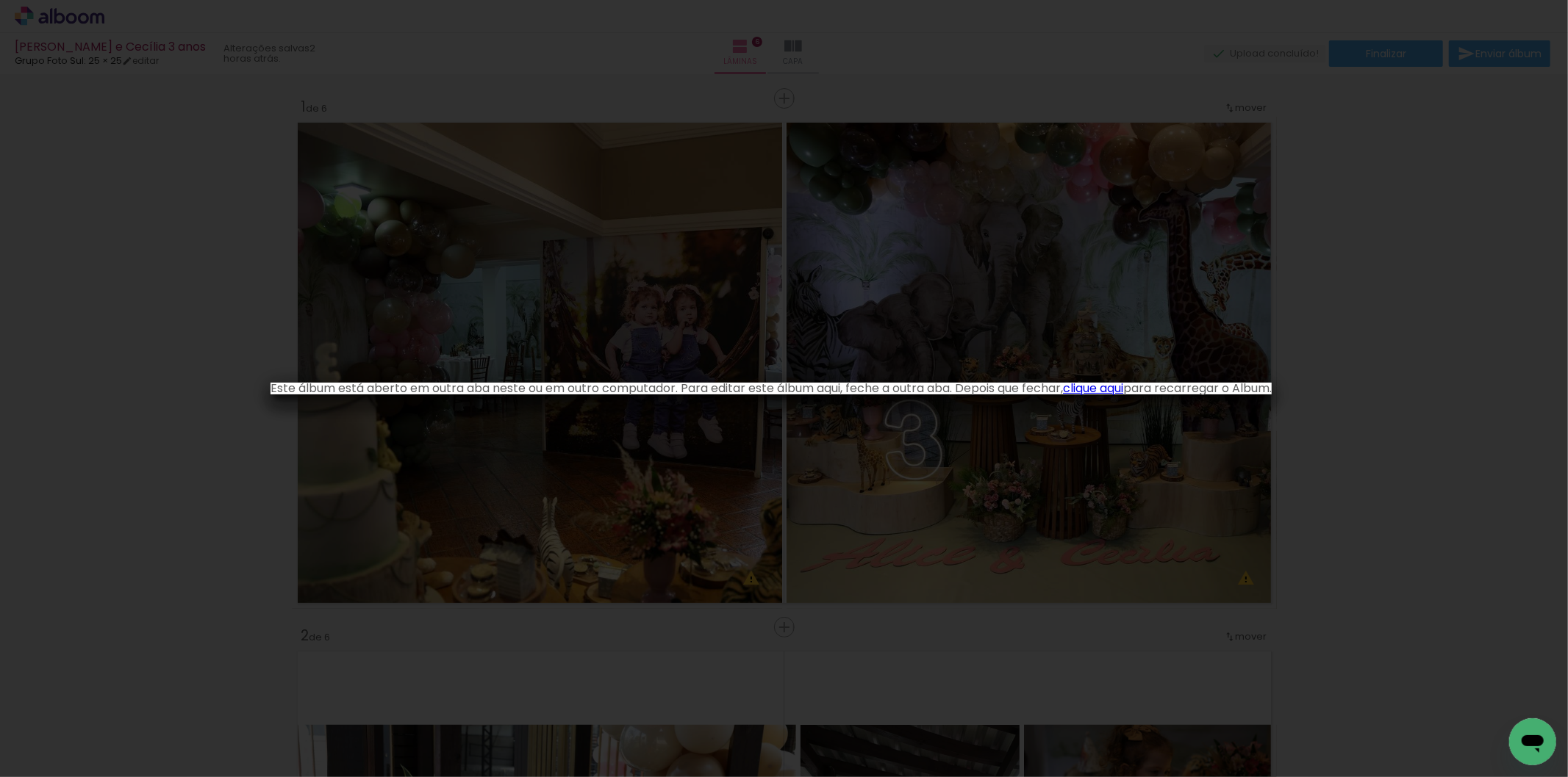
scroll to position [0, 11894]
